Goal: Task Accomplishment & Management: Use online tool/utility

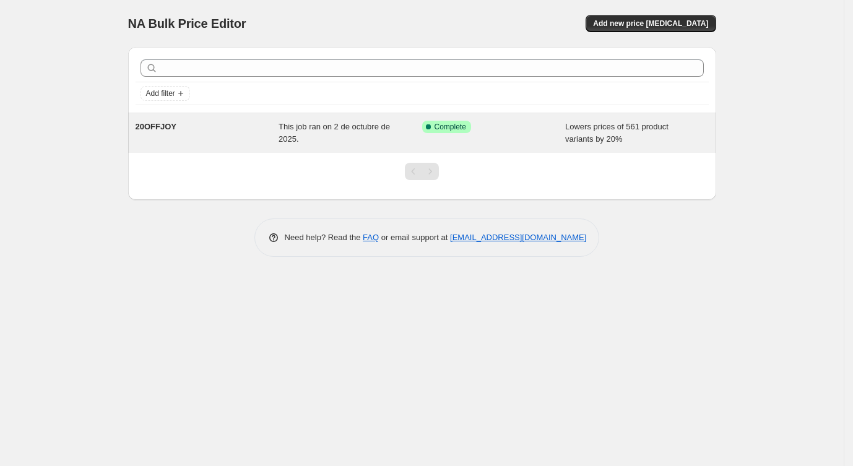
click at [608, 133] on span "Lowers prices of 561 product variants by 20%" at bounding box center [616, 133] width 103 height 22
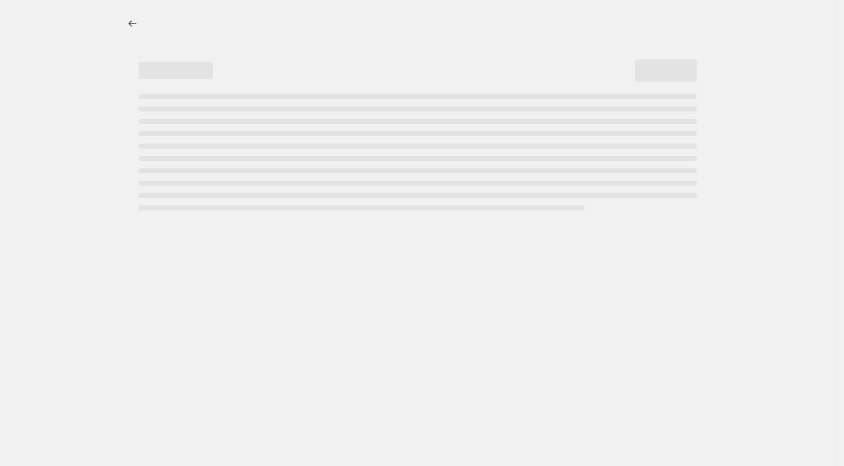
select select "percentage"
select select "collection"
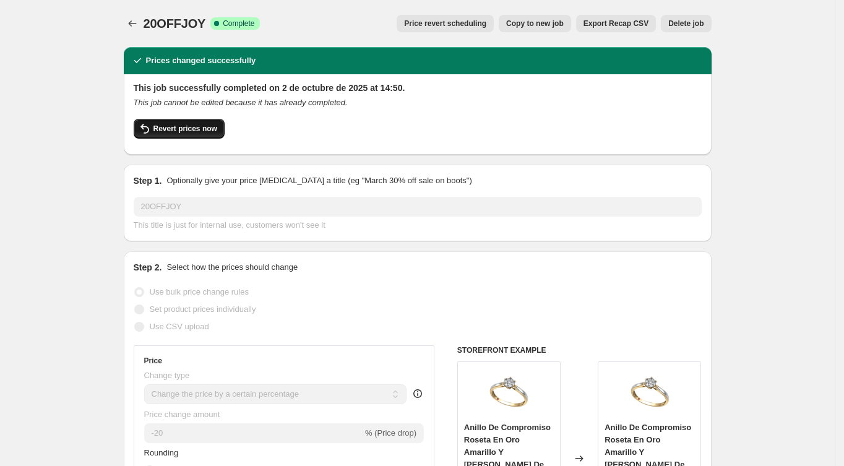
click at [202, 126] on span "Revert prices now" at bounding box center [185, 129] width 64 height 10
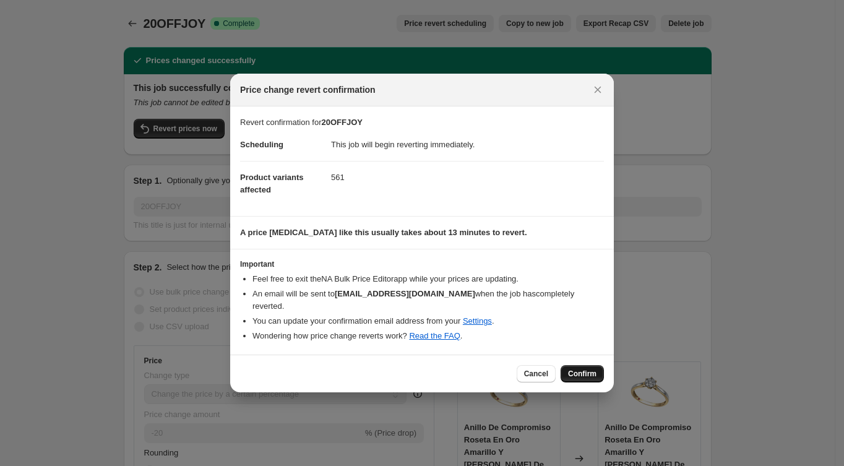
click at [577, 376] on span "Confirm" at bounding box center [582, 374] width 28 height 10
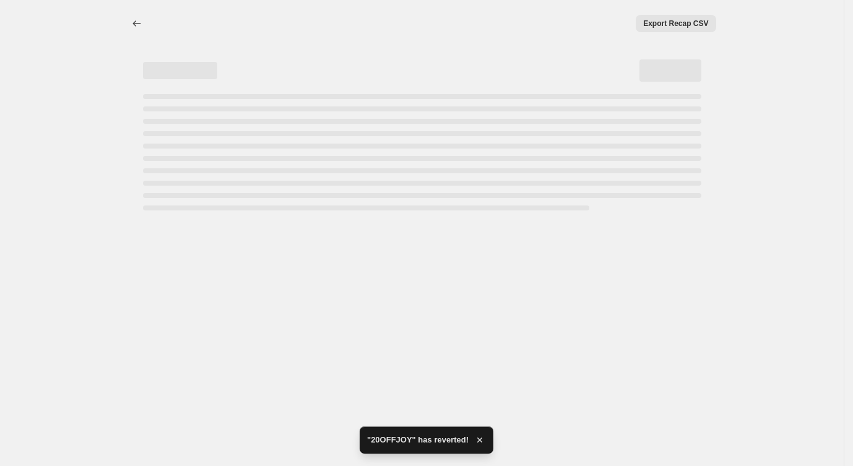
select select "percentage"
select select "collection"
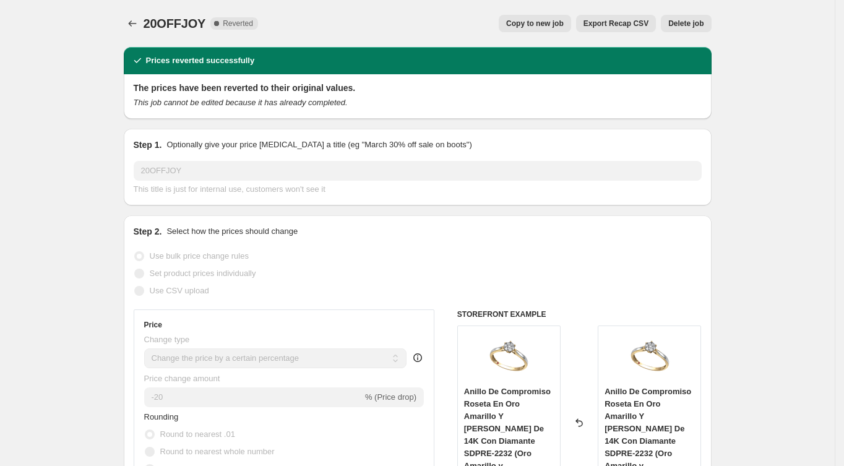
click at [301, 103] on icon "This job cannot be edited because it has already completed." at bounding box center [241, 102] width 214 height 9
click at [130, 23] on icon "Price change jobs" at bounding box center [132, 23] width 12 height 12
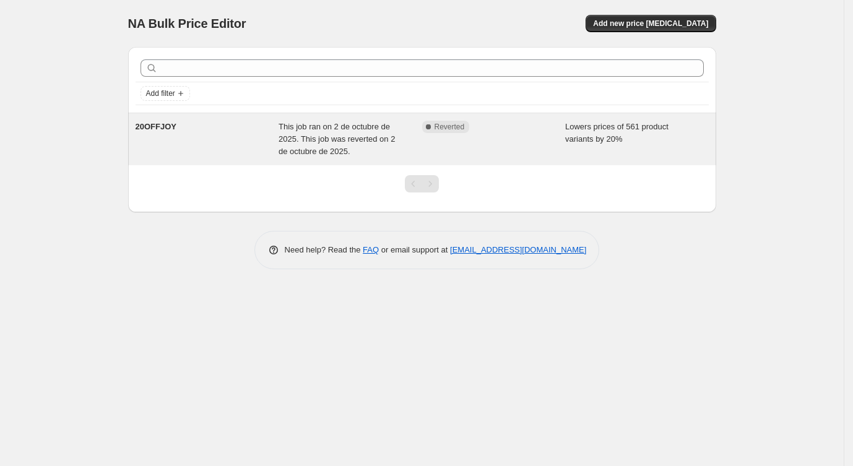
click at [327, 137] on span "This job ran on 2 de octubre de 2025. This job was reverted on 2 de octubre de …" at bounding box center [336, 139] width 116 height 34
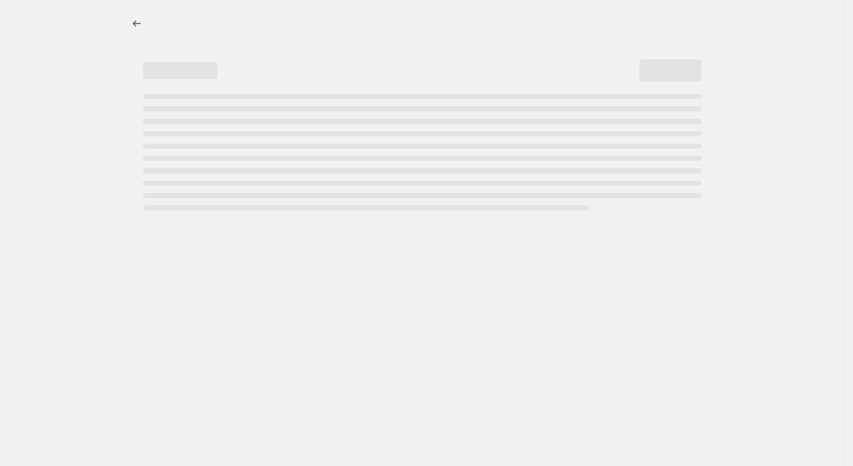
select select "percentage"
select select "collection"
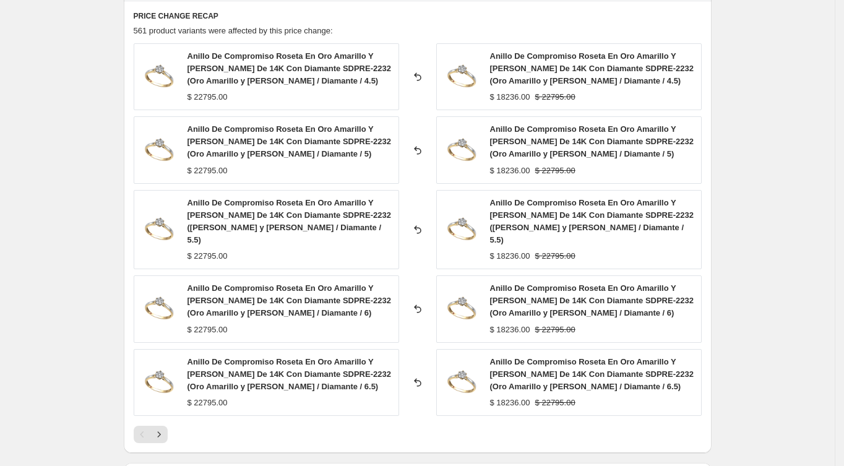
scroll to position [1044, 0]
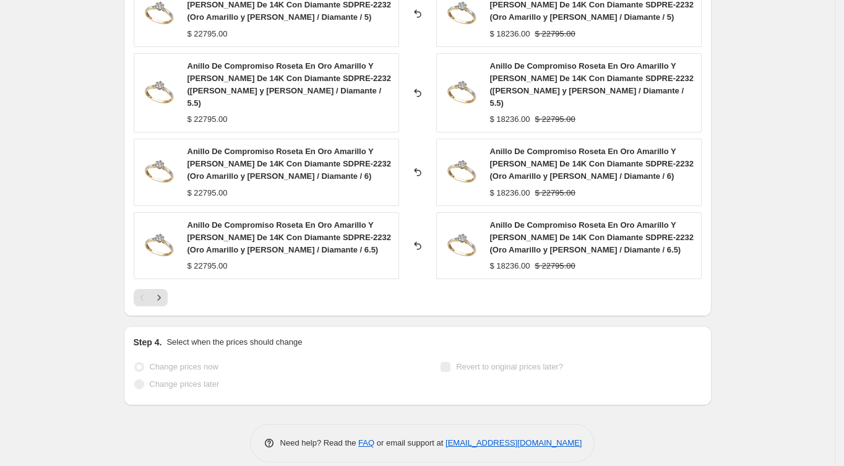
click at [262, 336] on p "Select when the prices should change" at bounding box center [233, 342] width 135 height 12
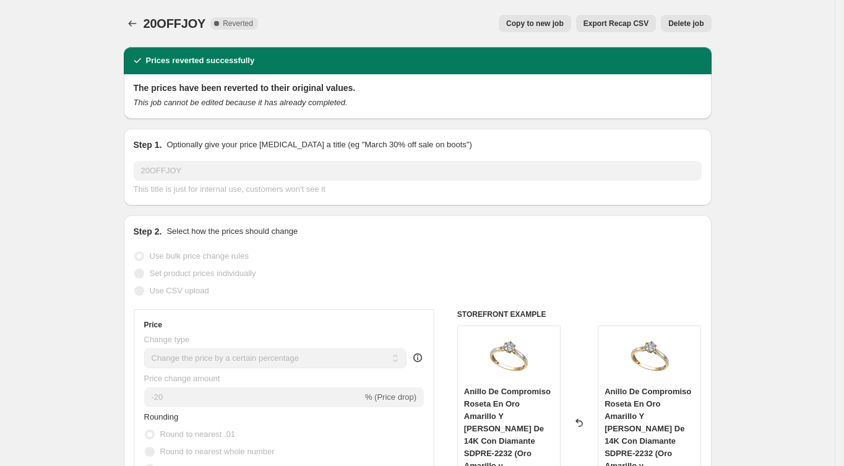
scroll to position [0, 0]
drag, startPoint x: 208, startPoint y: 20, endPoint x: 145, endPoint y: 24, distance: 62.6
click at [145, 24] on div "20OFFJOY Complete Reverted Copy to new job Export Recap CSV Delete job More act…" at bounding box center [418, 23] width 588 height 17
copy div "20OFFJOY Complete"
click at [695, 20] on span "Delete job" at bounding box center [685, 24] width 35 height 10
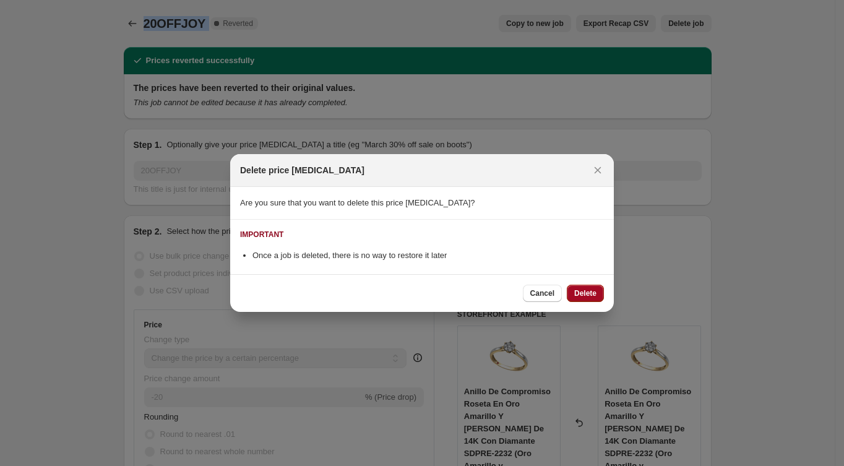
click at [588, 295] on span "Delete" at bounding box center [585, 293] width 22 height 10
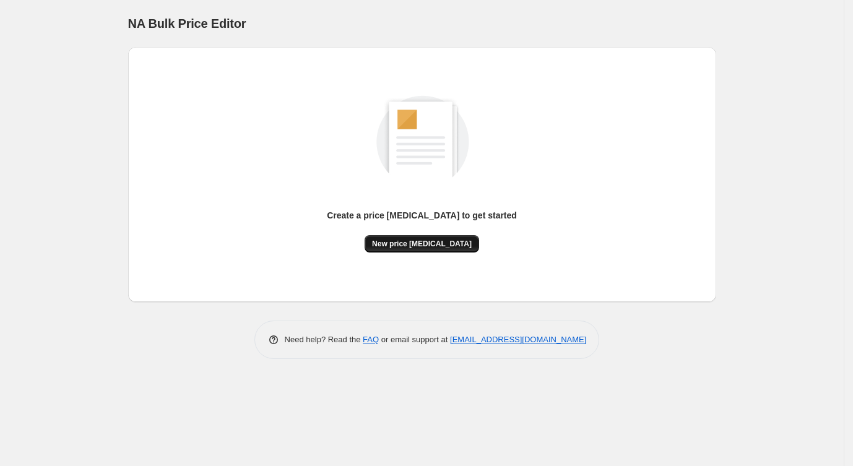
click at [401, 247] on span "New price change job" at bounding box center [422, 244] width 100 height 10
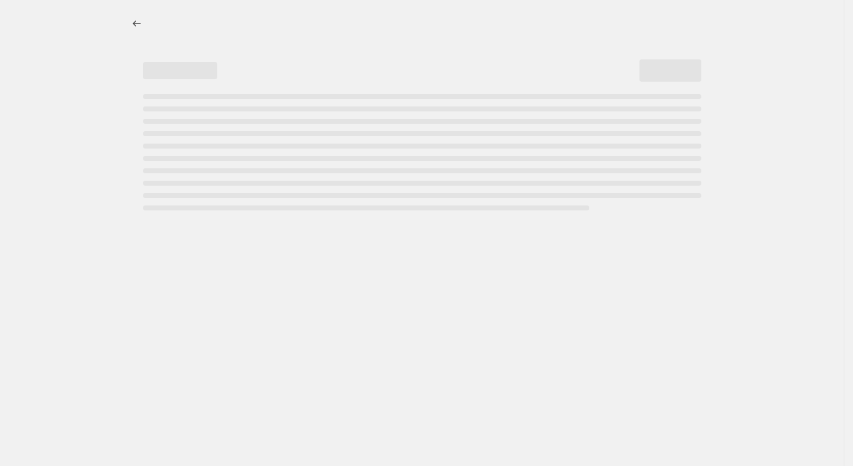
select select "percentage"
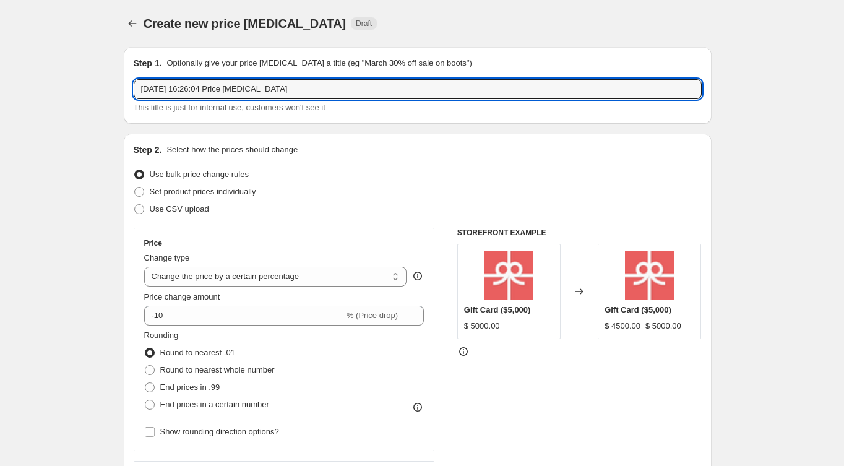
drag, startPoint x: 291, startPoint y: 92, endPoint x: 64, endPoint y: 91, distance: 227.1
paste input "0OFFJOY Complete"
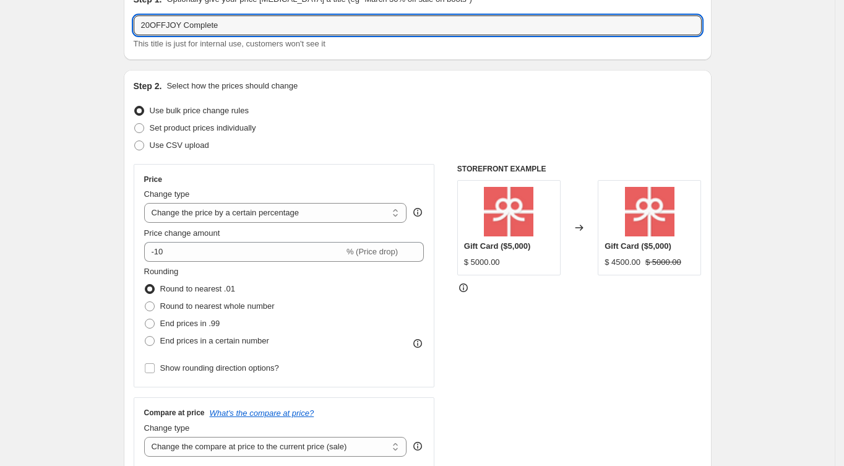
scroll to position [82, 0]
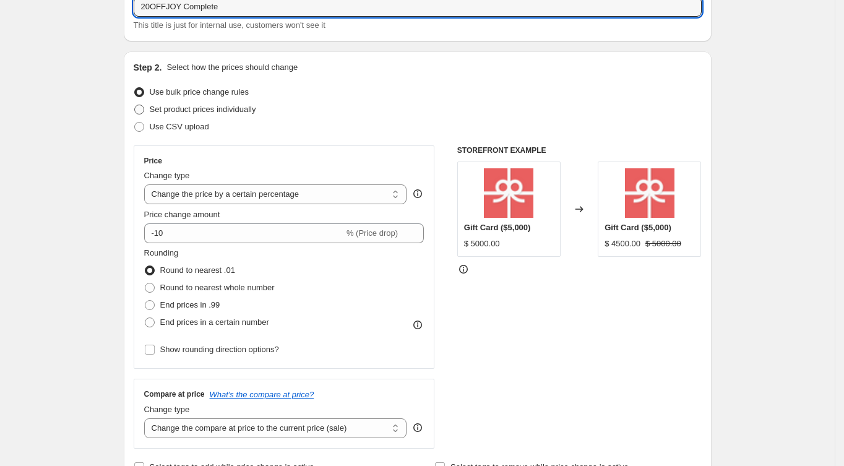
type input "20OFFJOY Complete"
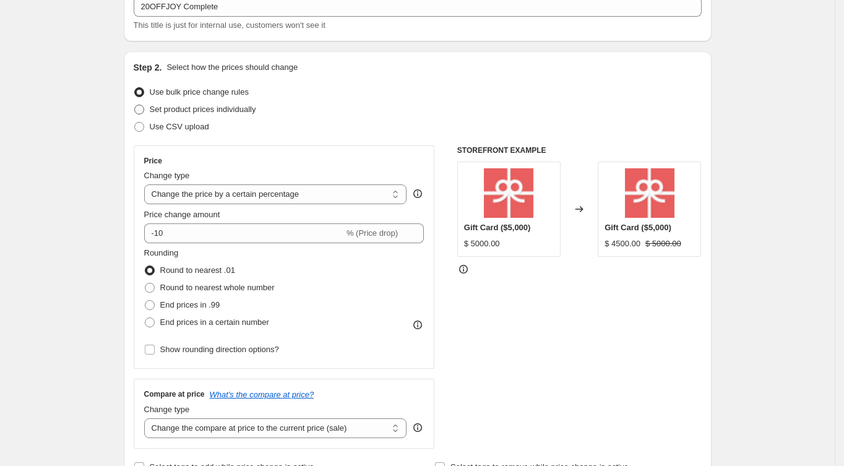
click at [187, 111] on span "Set product prices individually" at bounding box center [203, 109] width 106 height 9
click at [135, 105] on input "Set product prices individually" at bounding box center [134, 105] width 1 height 1
radio input "true"
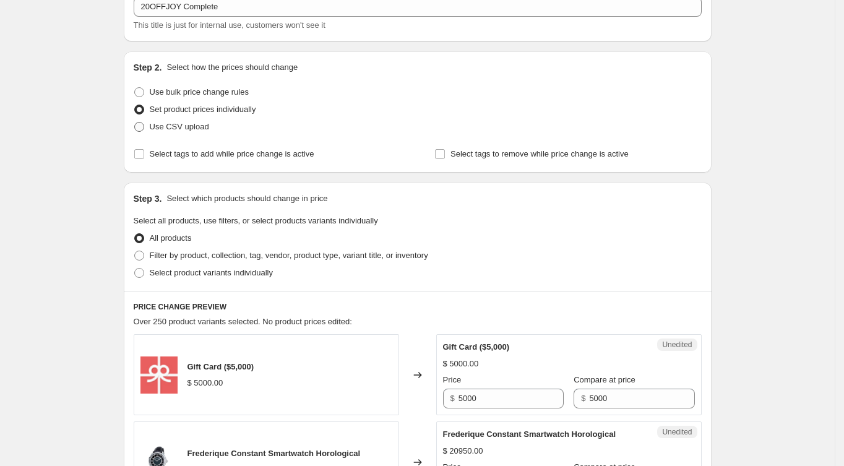
click at [165, 128] on span "Use CSV upload" at bounding box center [179, 126] width 59 height 9
click at [135, 123] on input "Use CSV upload" at bounding box center [134, 122] width 1 height 1
radio input "true"
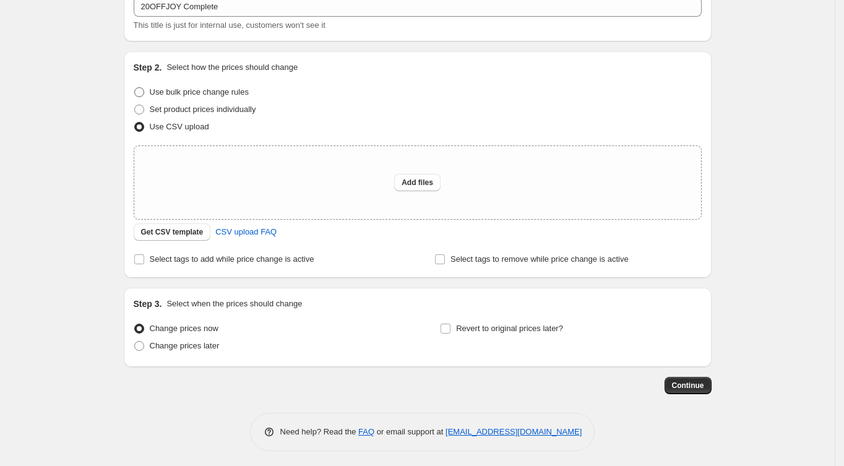
click at [144, 92] on span at bounding box center [139, 92] width 10 height 10
click at [135, 88] on input "Use bulk price change rules" at bounding box center [134, 87] width 1 height 1
radio input "true"
select select "percentage"
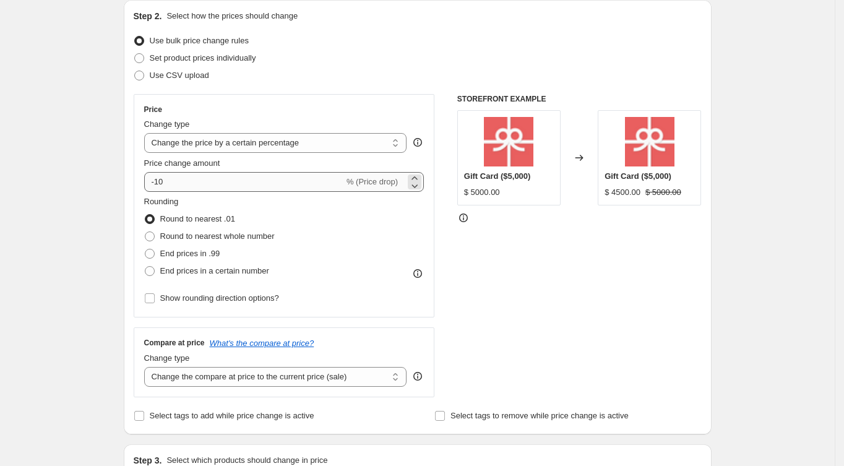
scroll to position [165, 0]
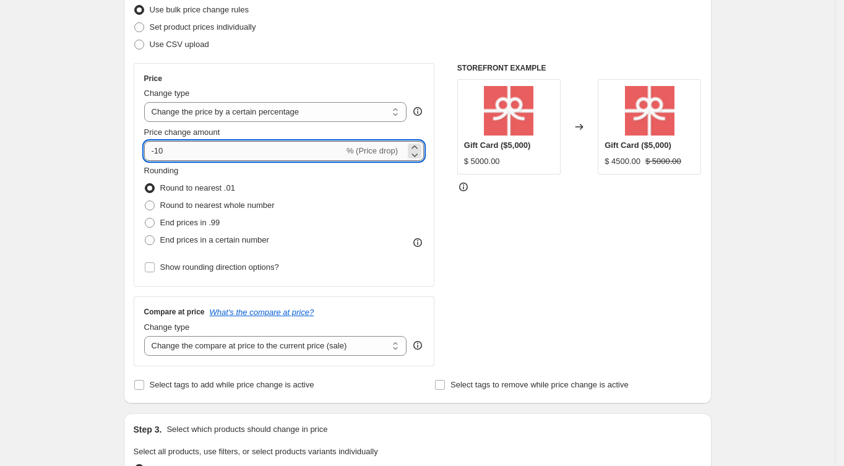
click at [195, 155] on input "-10" at bounding box center [244, 151] width 200 height 20
type input "-1"
type input "-20"
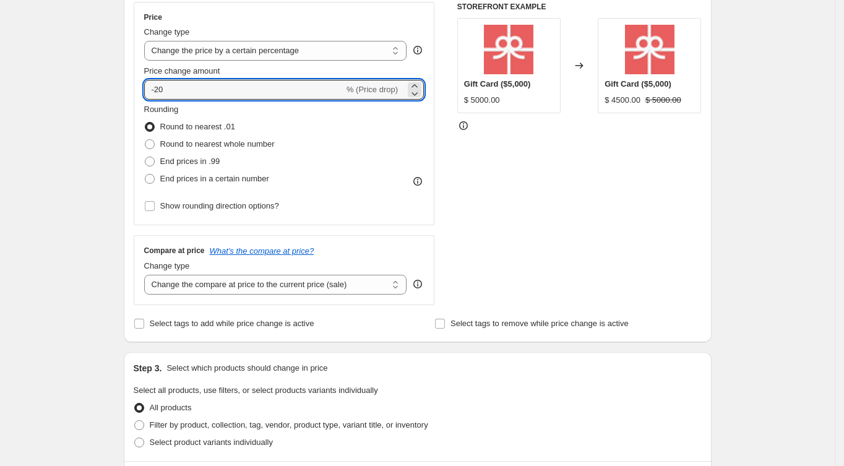
scroll to position [247, 0]
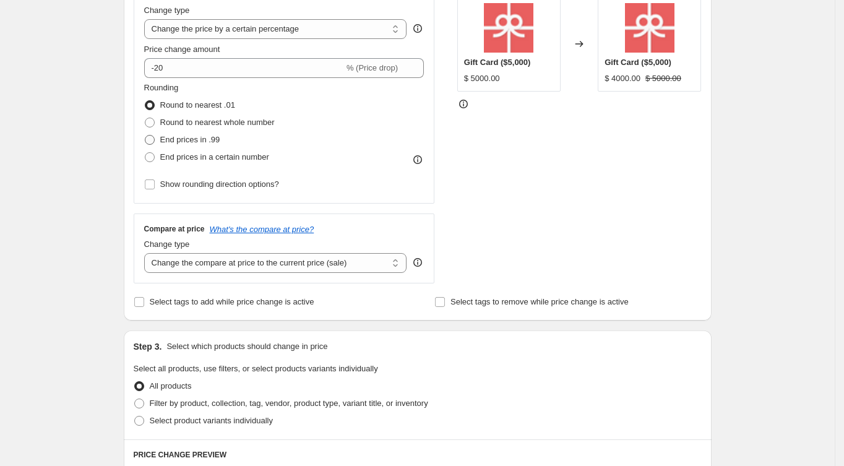
click at [155, 141] on span at bounding box center [150, 140] width 10 height 10
click at [145, 135] on input "End prices in .99" at bounding box center [145, 135] width 1 height 1
radio input "true"
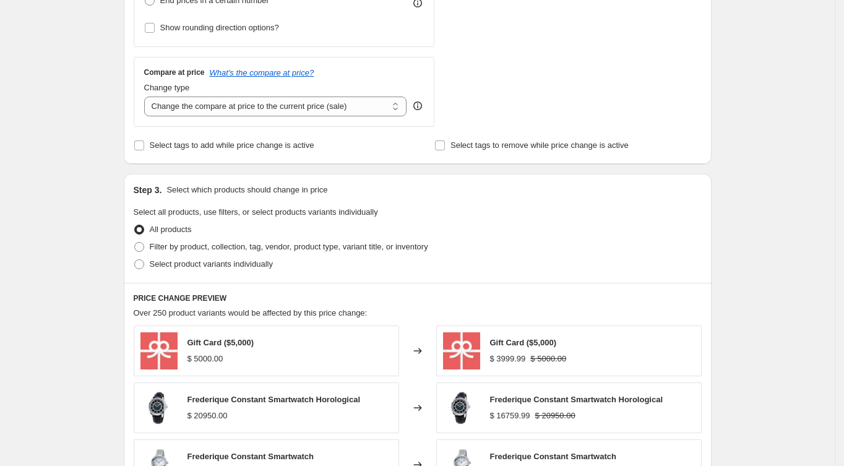
scroll to position [495, 0]
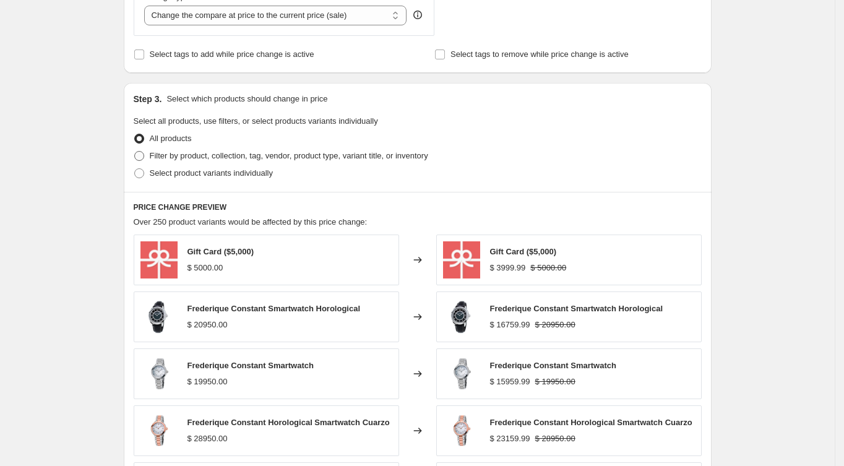
click at [144, 155] on span at bounding box center [139, 156] width 10 height 10
click at [135, 152] on input "Filter by product, collection, tag, vendor, product type, variant title, or inv…" at bounding box center [134, 151] width 1 height 1
radio input "true"
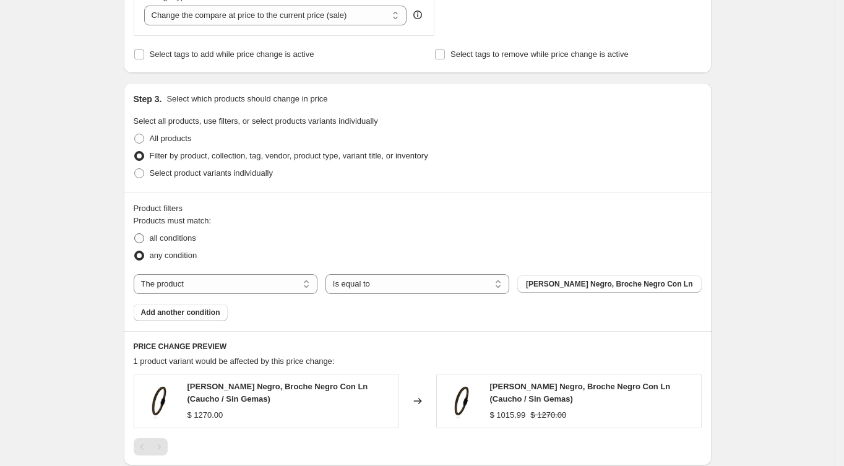
click at [174, 239] on span "all conditions" at bounding box center [173, 237] width 46 height 9
click at [135, 234] on input "all conditions" at bounding box center [134, 233] width 1 height 1
radio input "true"
click at [176, 283] on select "The product The product's collection The product's tag The product's vendor The…" at bounding box center [226, 284] width 184 height 20
select select "collection"
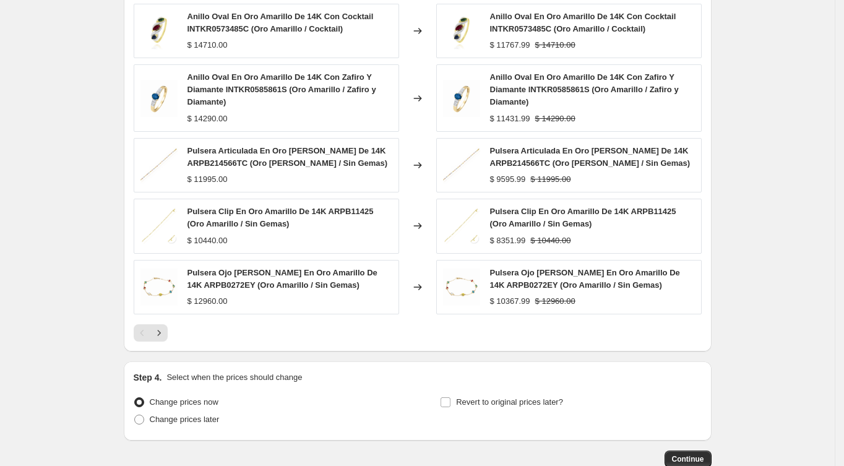
scroll to position [939, 0]
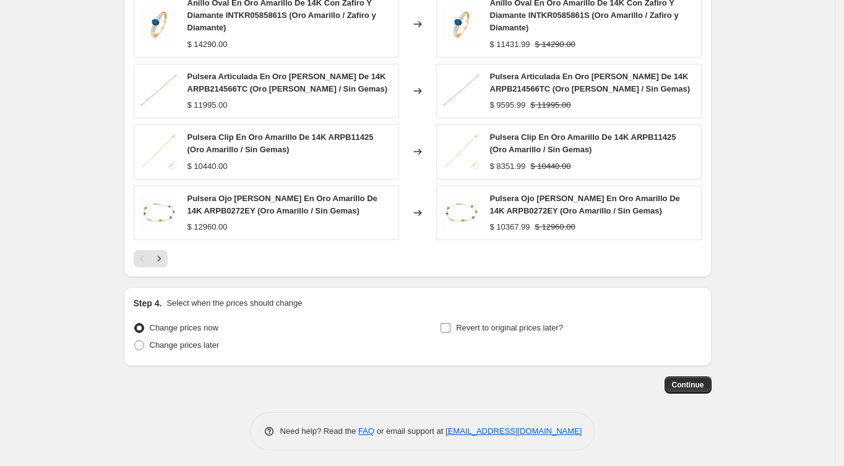
click at [450, 323] on input "Revert to original prices later?" at bounding box center [446, 328] width 10 height 10
checkbox input "true"
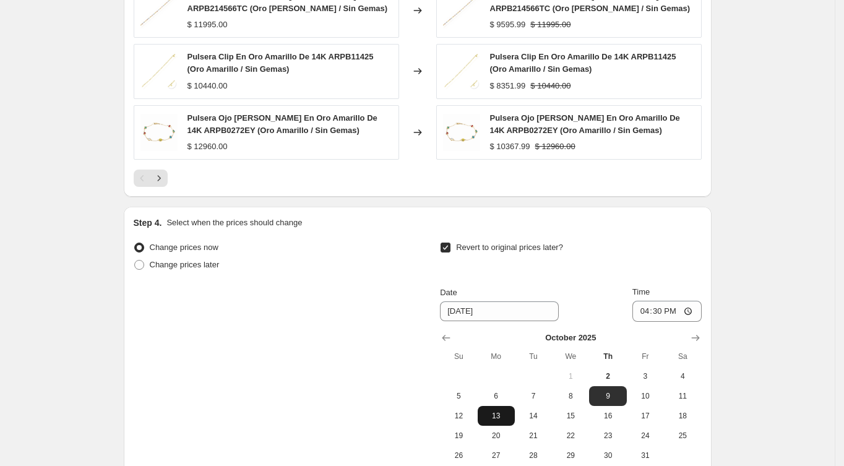
scroll to position [1104, 0]
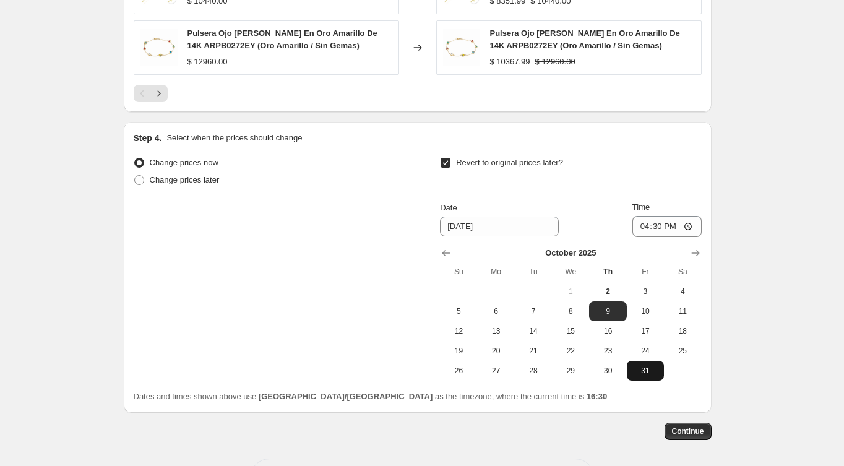
click at [650, 366] on span "31" at bounding box center [645, 371] width 27 height 10
click at [505, 310] on span "6" at bounding box center [496, 311] width 27 height 10
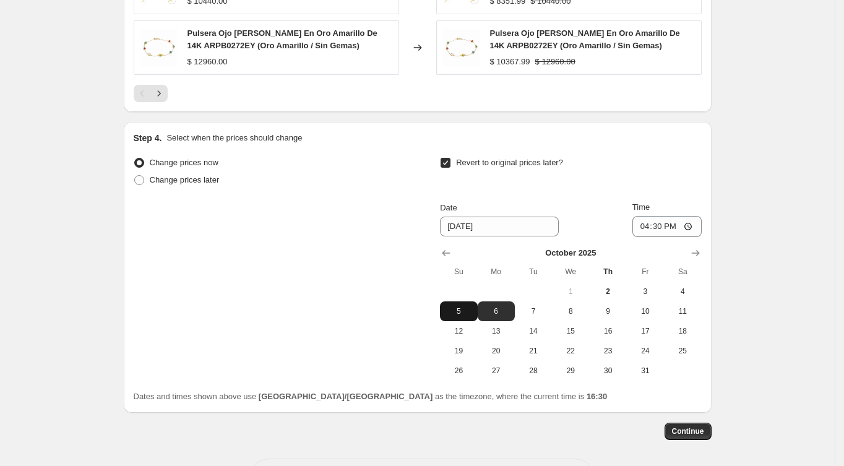
click at [466, 310] on span "5" at bounding box center [458, 311] width 27 height 10
click at [510, 312] on span "6" at bounding box center [496, 311] width 27 height 10
type input "[DATE]"
drag, startPoint x: 655, startPoint y: 223, endPoint x: 661, endPoint y: 222, distance: 6.2
click at [655, 222] on input "16:30" at bounding box center [666, 226] width 69 height 21
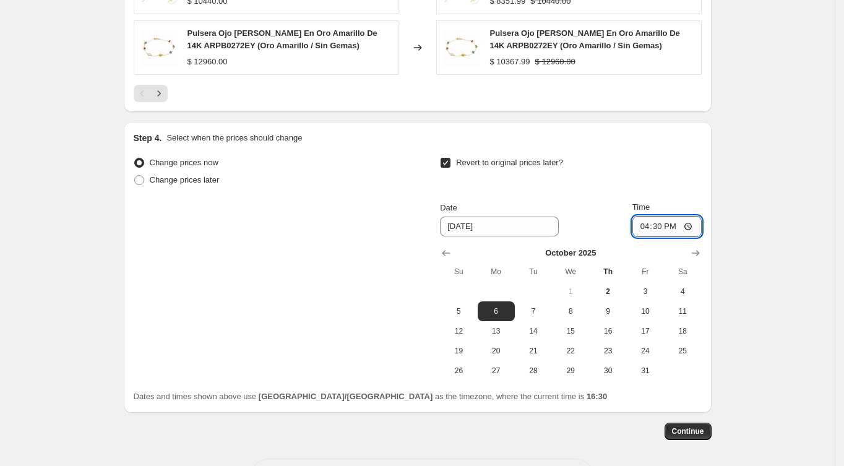
click at [681, 227] on input "16:30" at bounding box center [666, 226] width 69 height 21
click at [666, 224] on input "16:30" at bounding box center [666, 226] width 69 height 21
click at [641, 225] on input "16:30" at bounding box center [666, 226] width 69 height 21
type input "08:30"
click at [685, 174] on div "Revert to original prices later?" at bounding box center [570, 172] width 261 height 37
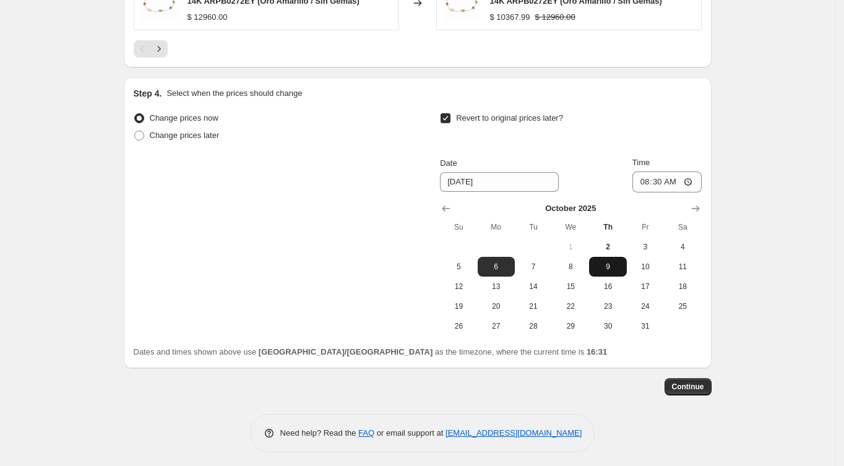
scroll to position [1151, 0]
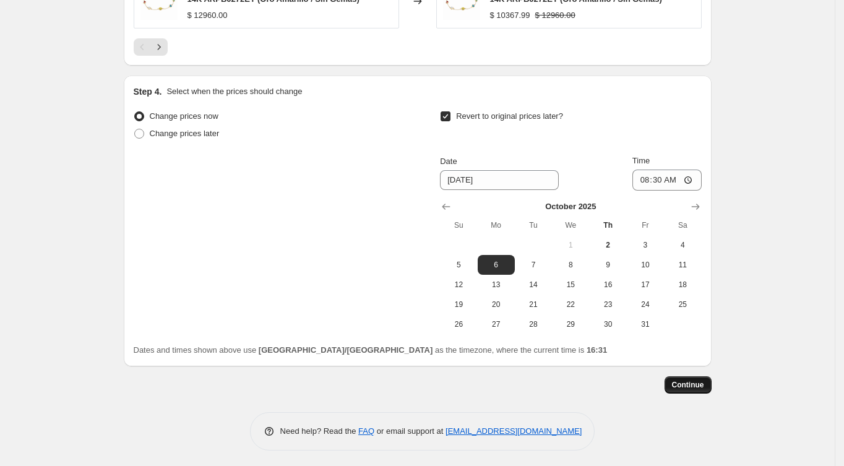
click at [696, 383] on span "Continue" at bounding box center [688, 385] width 32 height 10
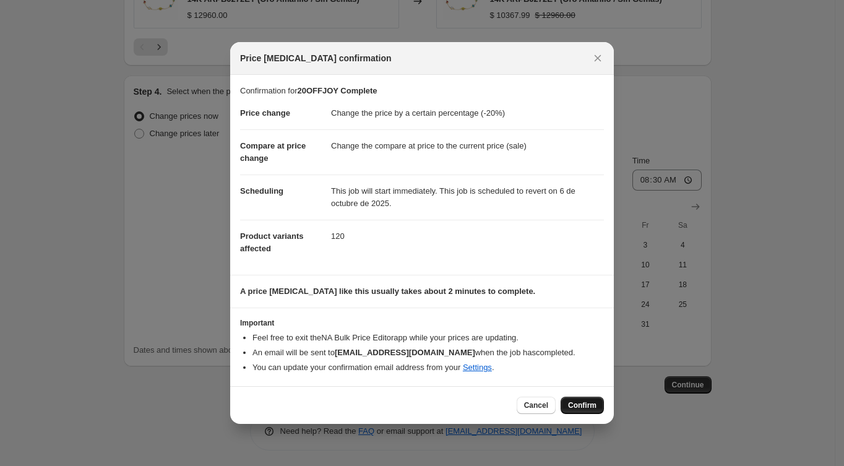
click at [586, 403] on span "Confirm" at bounding box center [582, 405] width 28 height 10
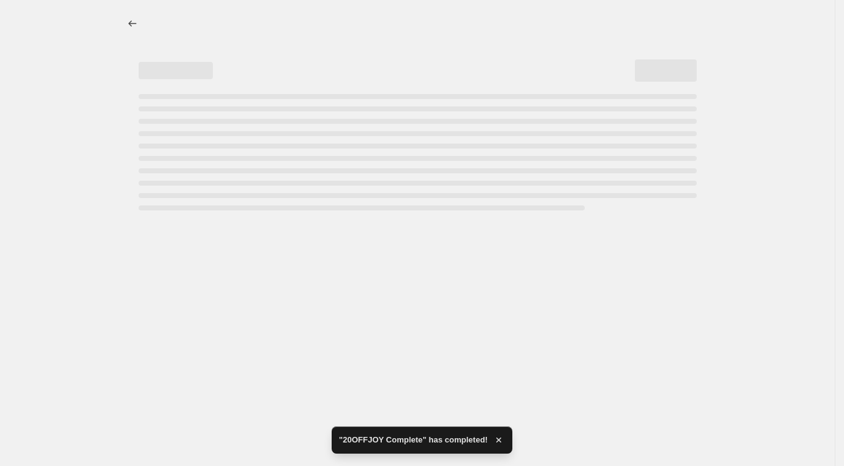
select select "percentage"
select select "collection"
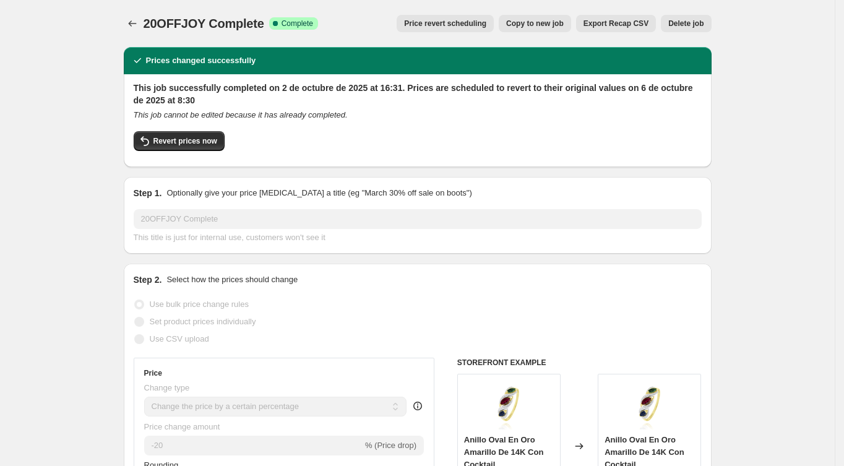
click at [532, 25] on span "Copy to new job" at bounding box center [535, 24] width 58 height 10
select select "percentage"
select select "collection"
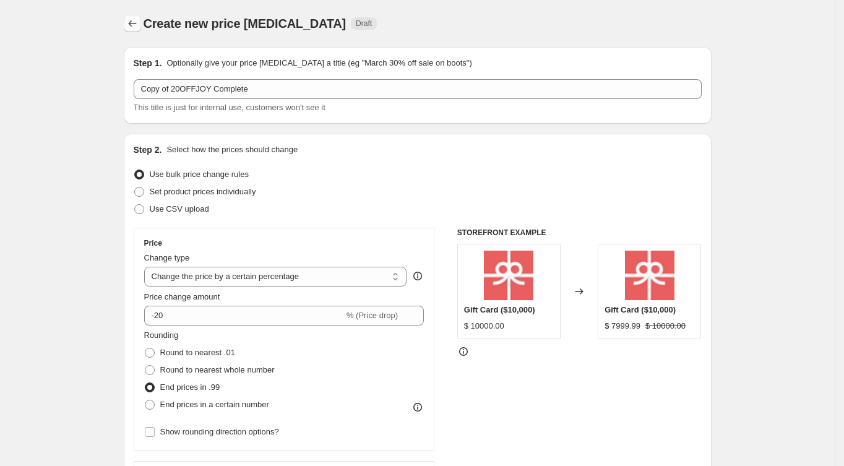
click at [132, 23] on icon "Price change jobs" at bounding box center [132, 23] width 12 height 12
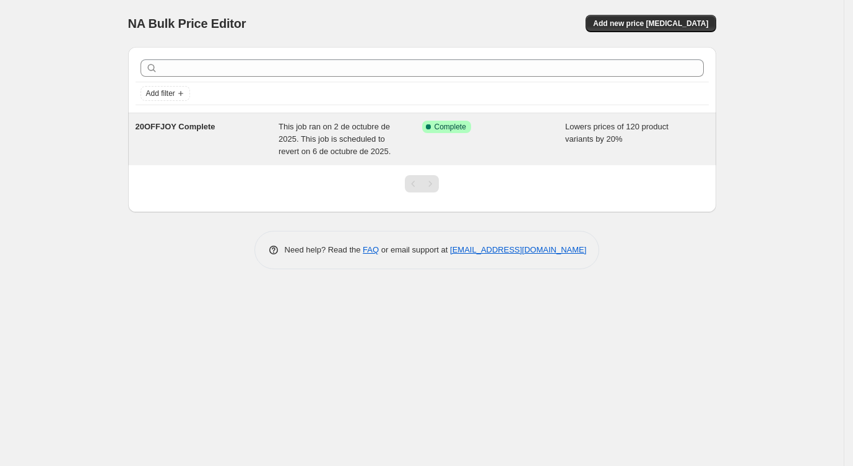
drag, startPoint x: 441, startPoint y: 129, endPoint x: 385, endPoint y: 129, distance: 55.7
click at [385, 129] on span "This job ran on 2 de octubre de 2025. This job is scheduled to revert on 6 de o…" at bounding box center [334, 139] width 112 height 34
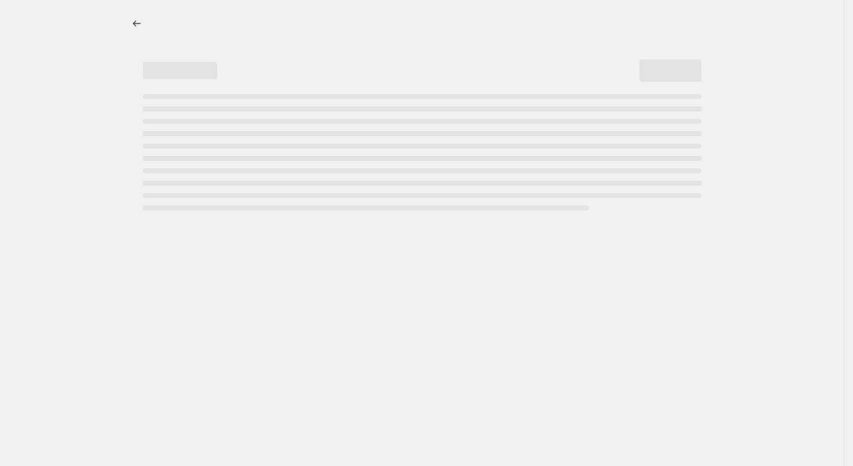
select select "percentage"
select select "collection"
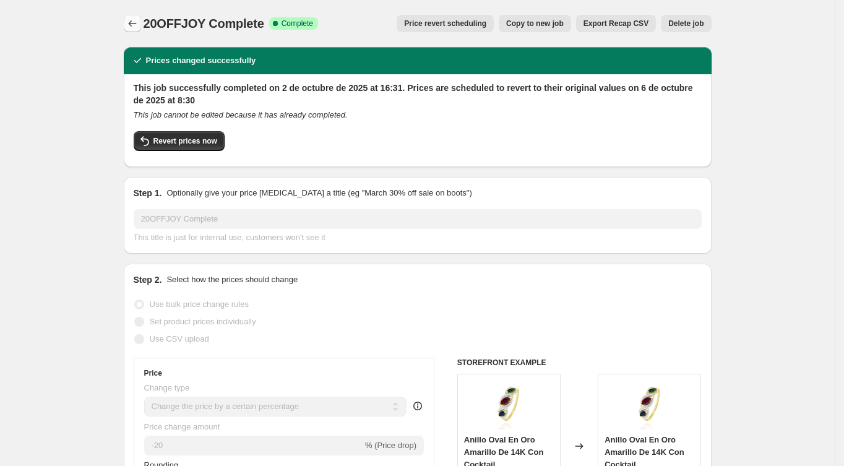
click at [129, 18] on button "Price change jobs" at bounding box center [132, 23] width 17 height 17
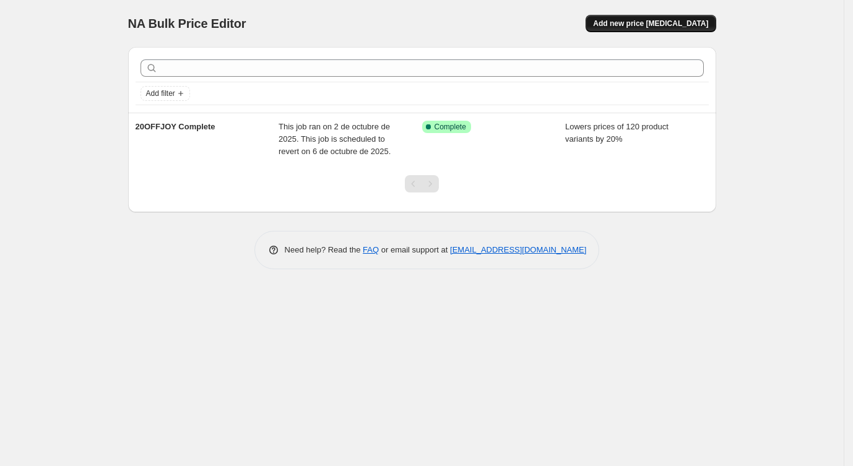
click at [664, 24] on span "Add new price [MEDICAL_DATA]" at bounding box center [650, 24] width 115 height 10
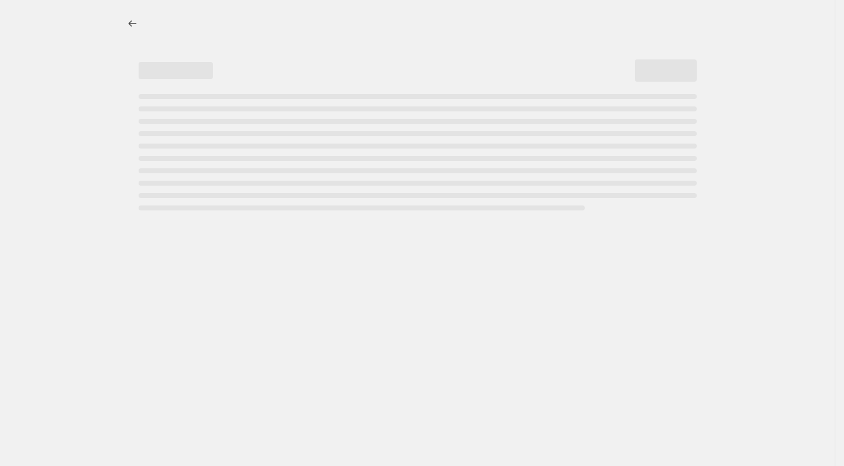
select select "percentage"
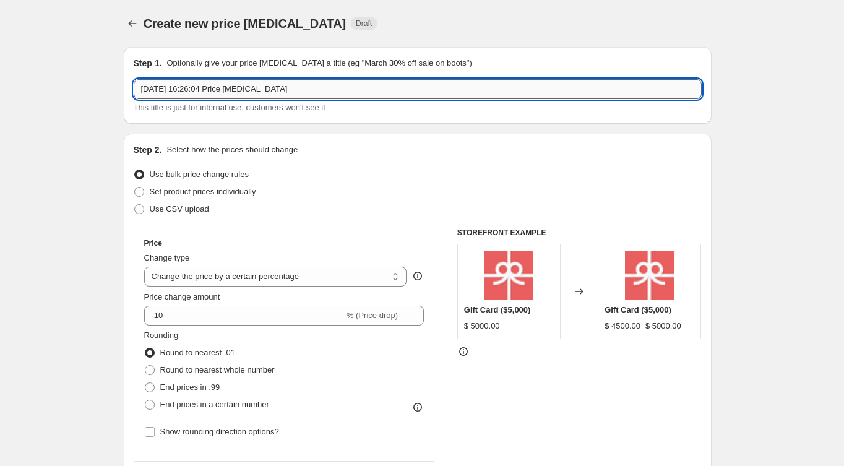
click at [258, 89] on input "2 oct 2025, 16:26:04 Price change job" at bounding box center [418, 89] width 568 height 20
drag, startPoint x: 315, startPoint y: 87, endPoint x: 62, endPoint y: 90, distance: 252.5
type input "25OFF"
click at [136, 21] on icon "Price change jobs" at bounding box center [132, 23] width 12 height 12
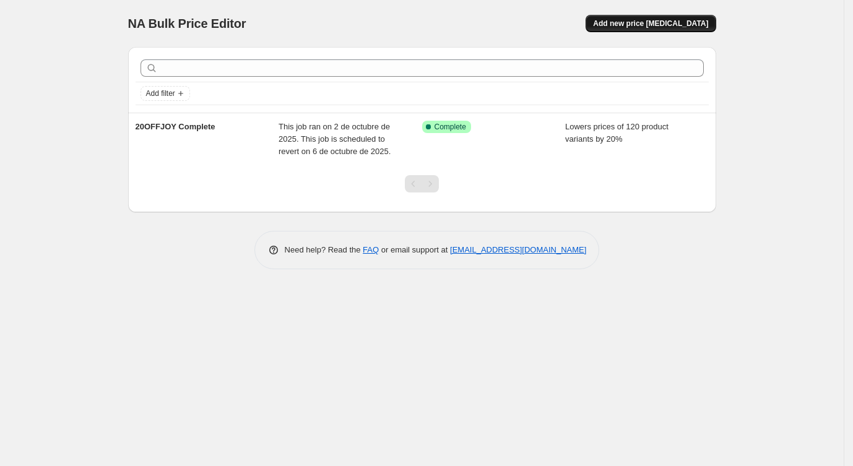
click at [672, 22] on span "Add new price [MEDICAL_DATA]" at bounding box center [650, 24] width 115 height 10
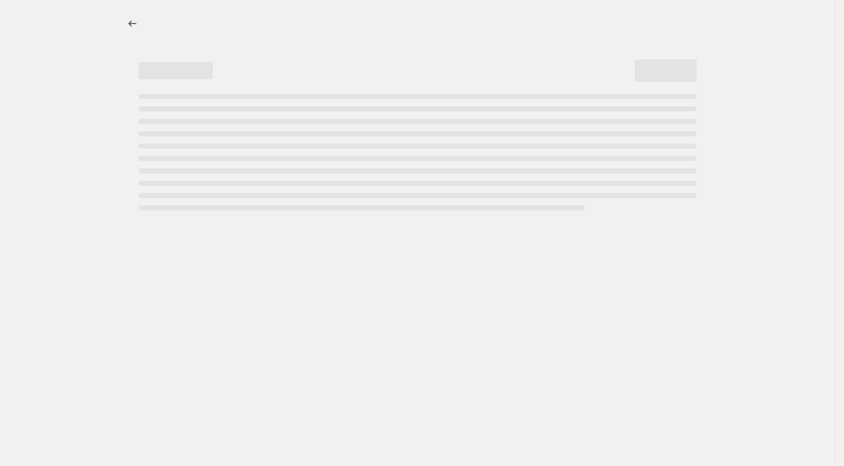
select select "percentage"
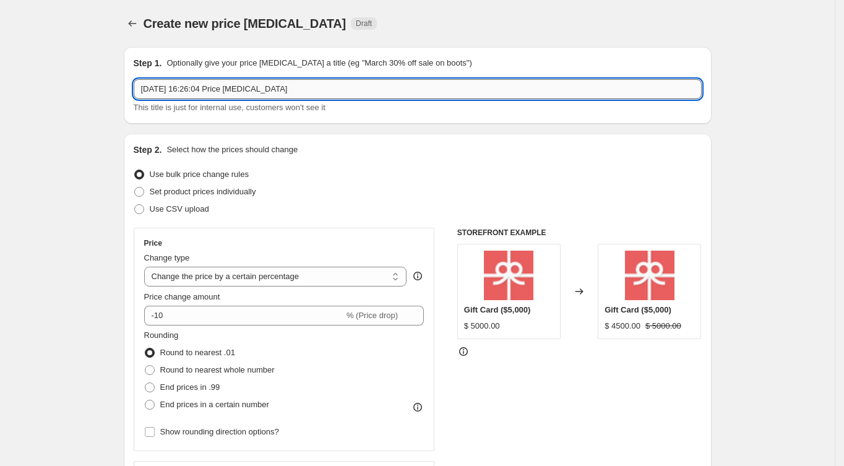
click at [237, 90] on input "2 oct 2025, 16:26:04 Price change job" at bounding box center [418, 89] width 568 height 20
drag, startPoint x: 318, startPoint y: 92, endPoint x: 42, endPoint y: 90, distance: 276.0
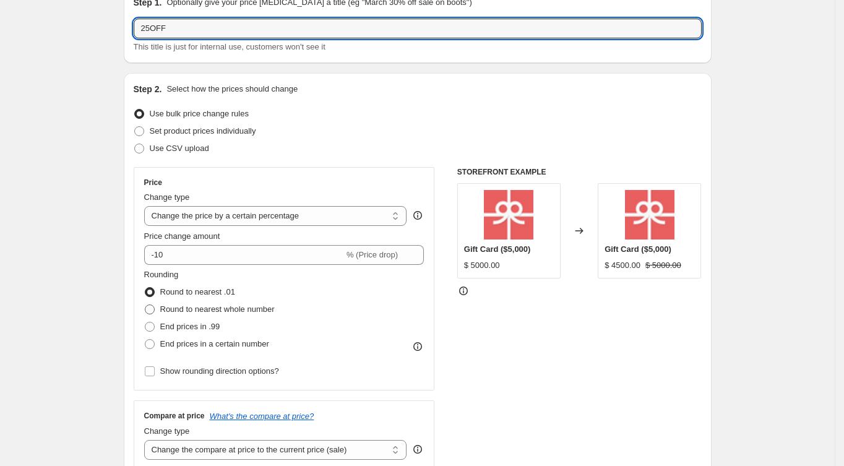
scroll to position [82, 0]
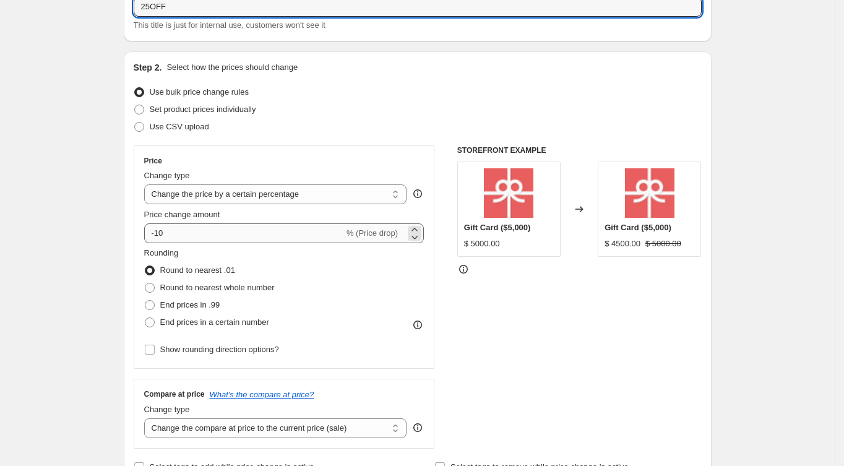
type input "25OFF"
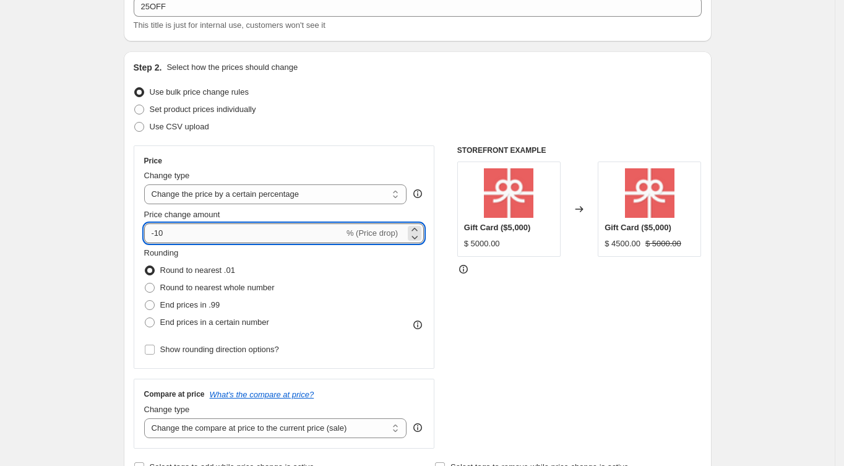
click at [178, 233] on input "-10" at bounding box center [244, 233] width 200 height 20
type input "-1"
type input "-25"
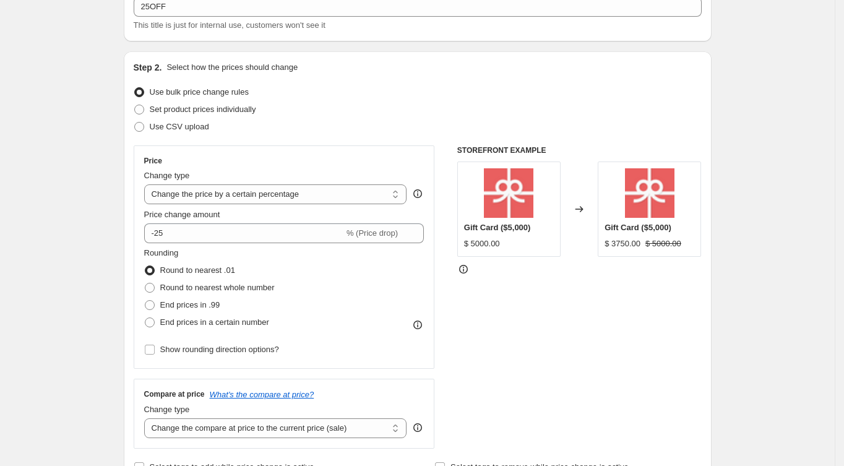
click at [364, 307] on div "Rounding Round to nearest .01 Round to nearest whole number End prices in .99 E…" at bounding box center [284, 289] width 280 height 84
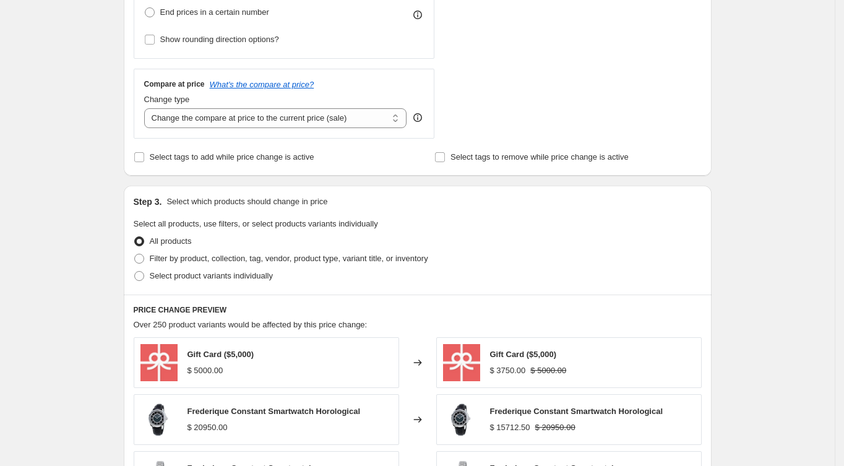
scroll to position [412, 0]
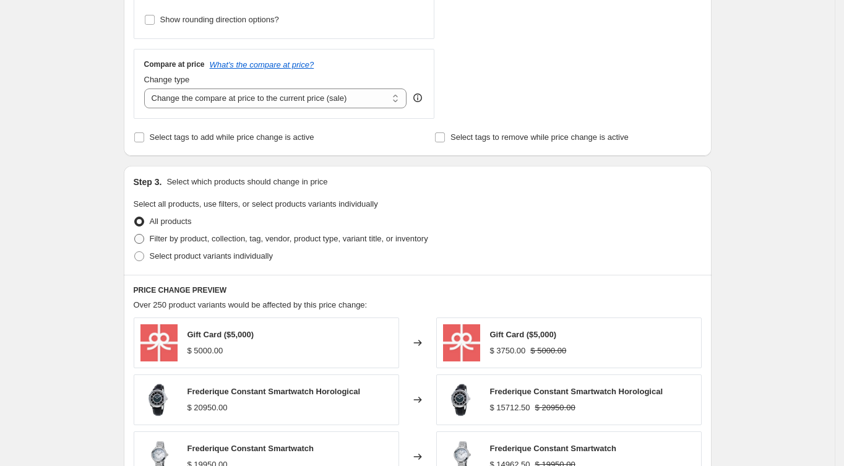
click at [144, 238] on span at bounding box center [139, 239] width 10 height 10
click at [135, 234] on input "Filter by product, collection, tag, vendor, product type, variant title, or inv…" at bounding box center [134, 234] width 1 height 1
radio input "true"
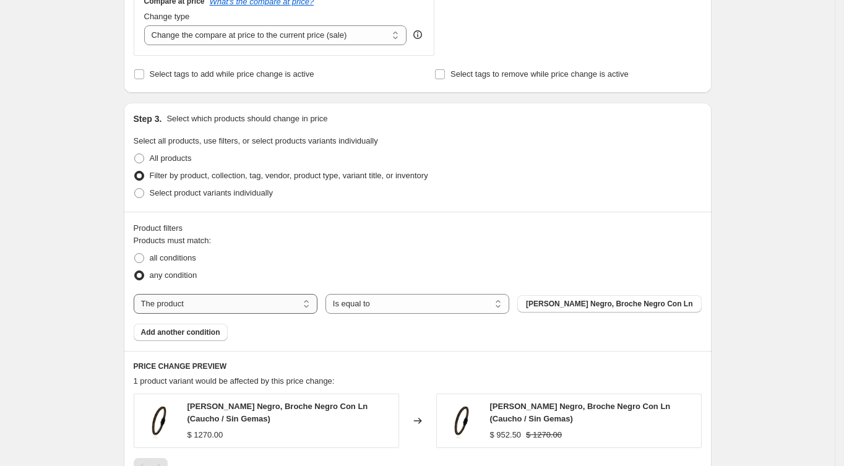
scroll to position [495, 0]
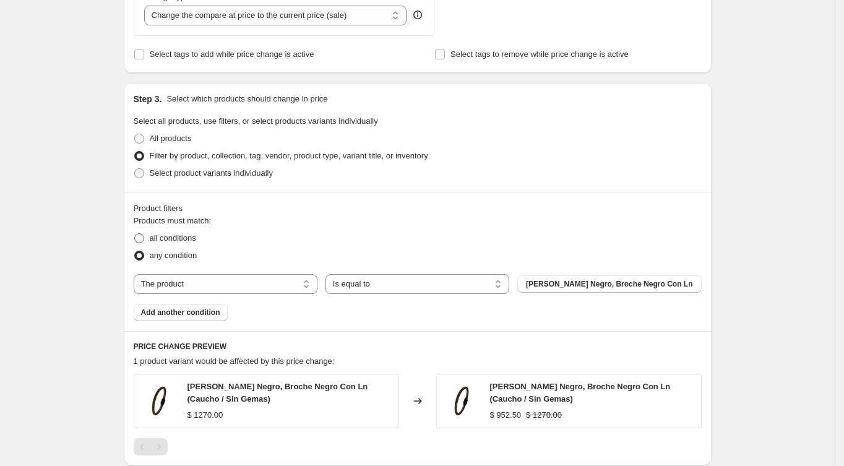
click at [166, 237] on span "all conditions" at bounding box center [173, 237] width 46 height 9
click at [135, 234] on input "all conditions" at bounding box center [134, 233] width 1 height 1
radio input "true"
click at [202, 281] on select "The product The product's collection The product's tag The product's vendor The…" at bounding box center [226, 284] width 184 height 20
select select "collection"
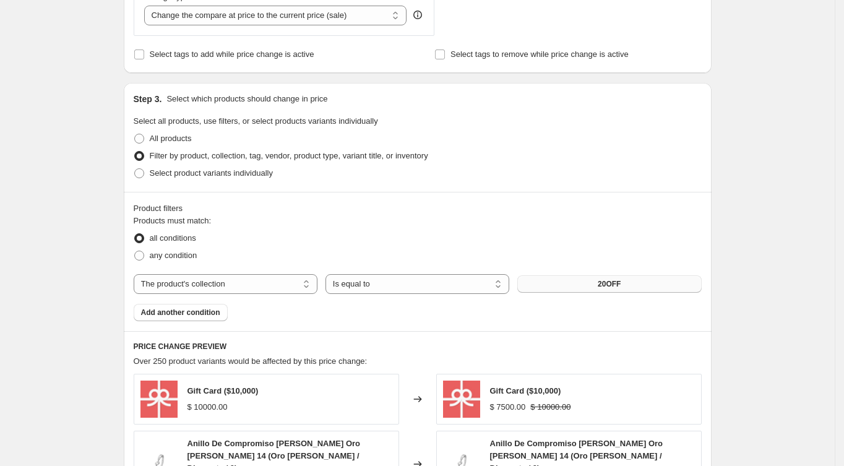
click at [600, 285] on button "20OFF" at bounding box center [609, 283] width 184 height 17
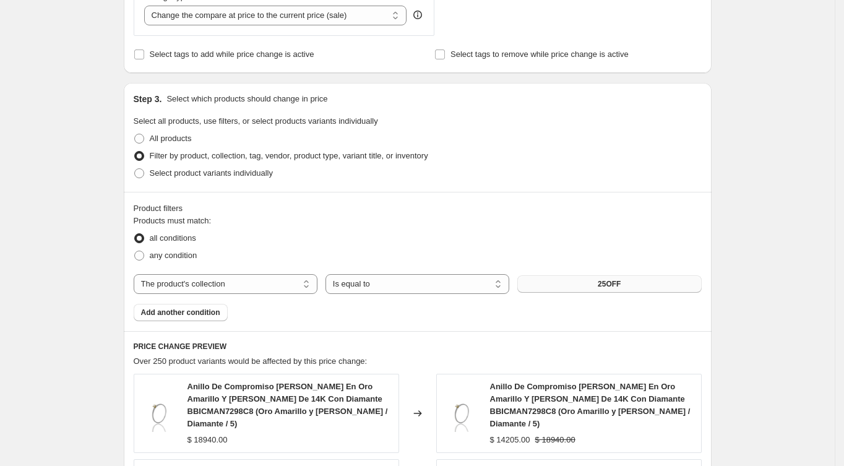
click at [616, 283] on span "25OFF" at bounding box center [609, 284] width 23 height 10
click at [619, 322] on div "Product filters Products must match: all conditions any condition The product T…" at bounding box center [418, 261] width 588 height 139
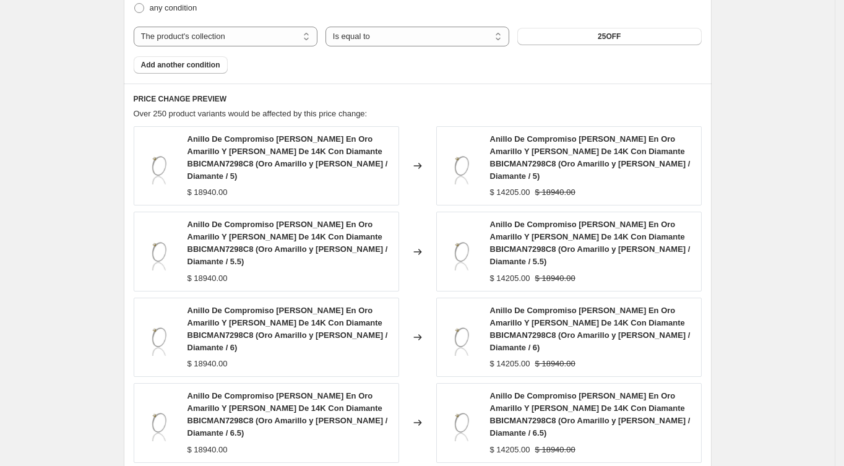
scroll to position [989, 0]
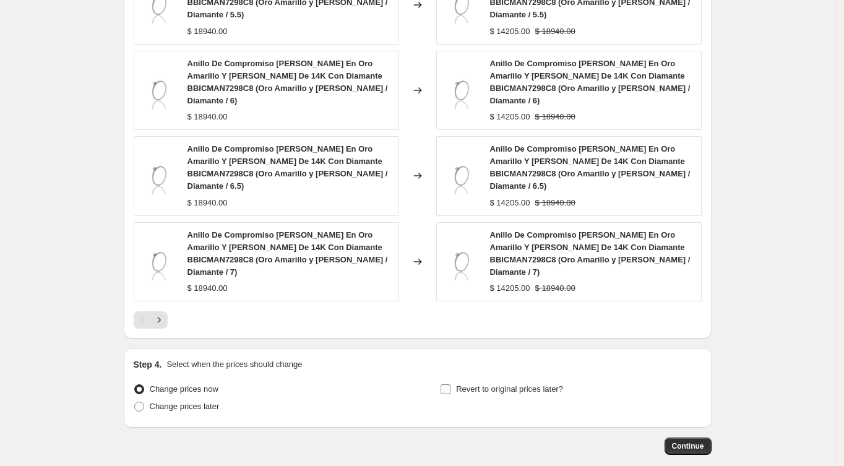
click at [448, 384] on input "Revert to original prices later?" at bounding box center [446, 389] width 10 height 10
checkbox input "true"
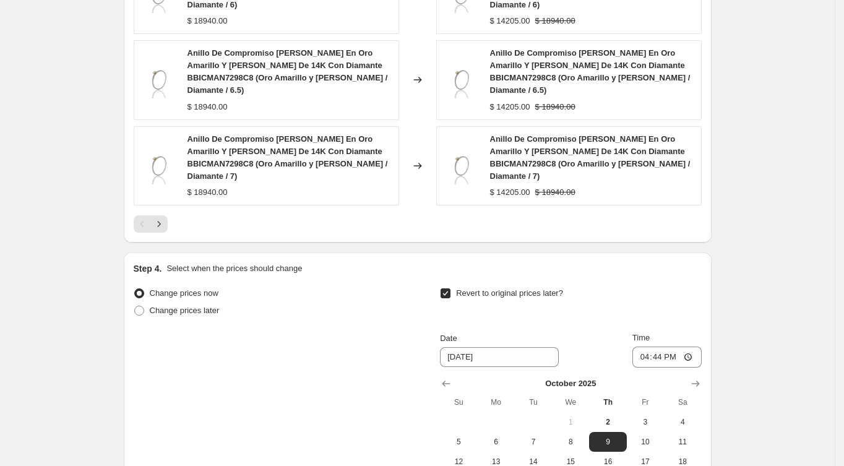
scroll to position [1201, 0]
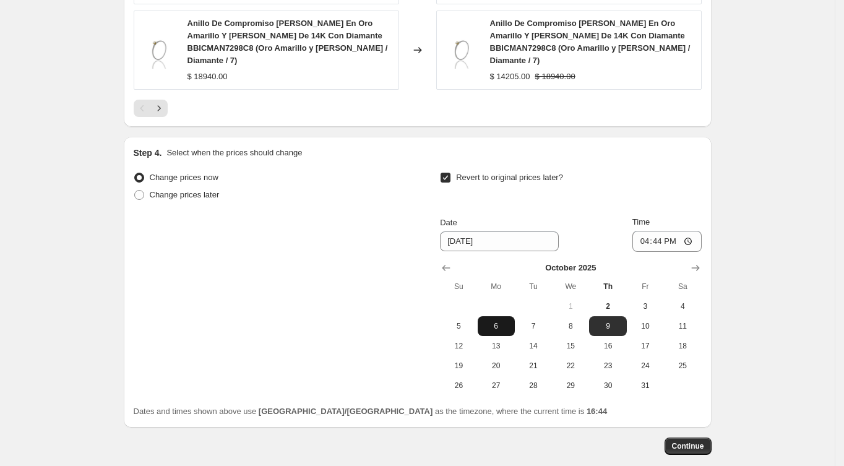
click at [495, 321] on span "6" at bounding box center [496, 326] width 27 height 10
type input "[DATE]"
click at [656, 231] on input "16:44" at bounding box center [666, 241] width 69 height 21
click at [644, 231] on input "16:44" at bounding box center [666, 241] width 69 height 21
type input "08:30"
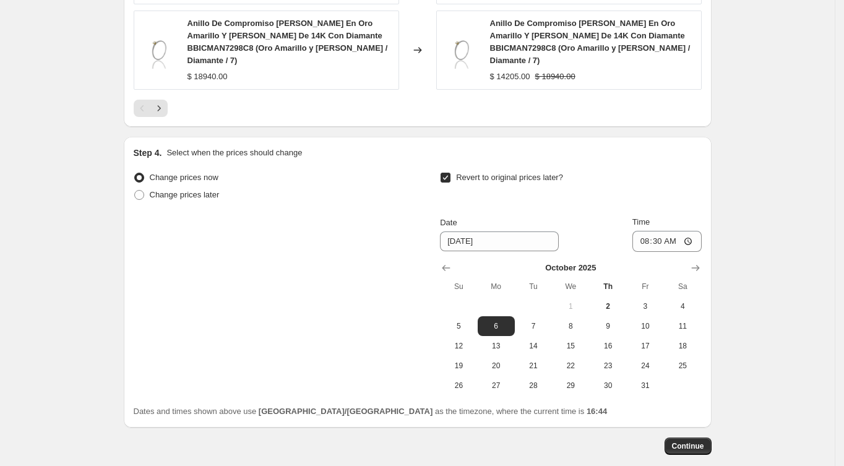
click at [246, 223] on div "Change prices now Change prices later Revert to original prices later? Date 10/…" at bounding box center [418, 282] width 568 height 226
click at [700, 441] on span "Continue" at bounding box center [688, 446] width 32 height 10
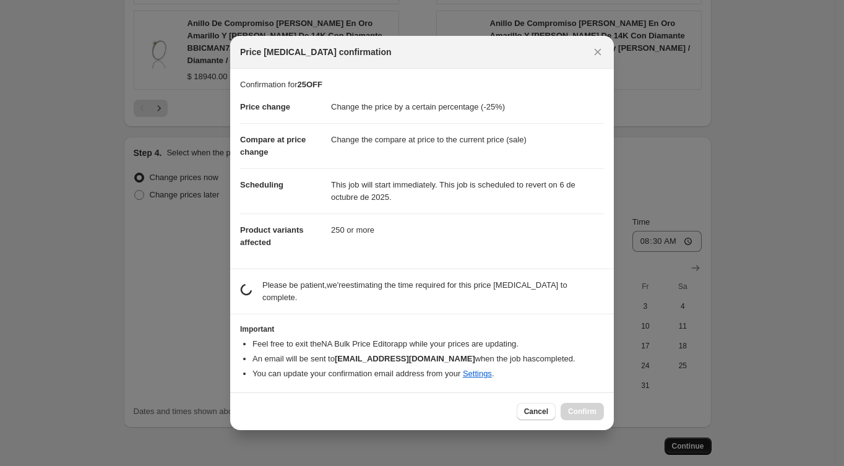
scroll to position [0, 0]
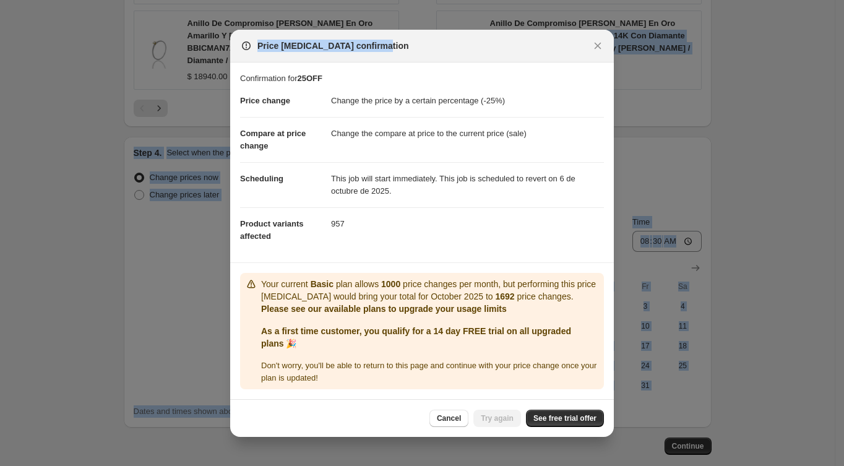
drag, startPoint x: 495, startPoint y: 48, endPoint x: 499, endPoint y: -12, distance: 60.2
click at [499, 0] on html "Home Settings Plans Skip to content Create new price change job. This page is r…" at bounding box center [422, 233] width 844 height 466
click at [556, 412] on link "See free trial offer" at bounding box center [565, 418] width 78 height 17
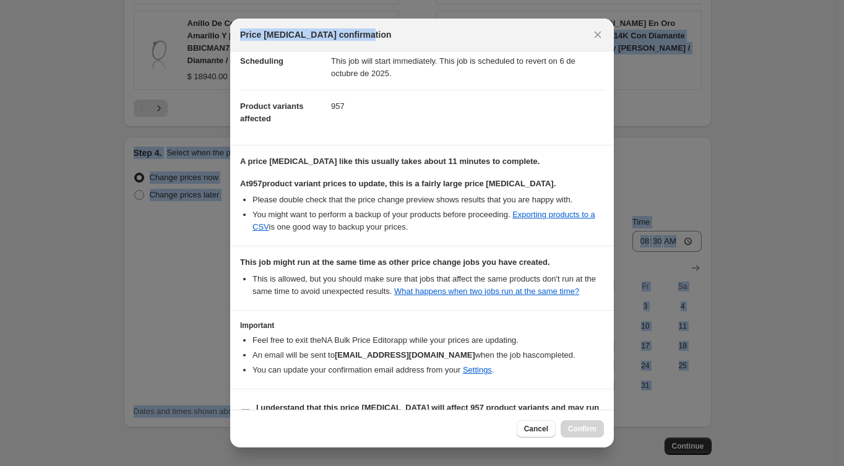
scroll to position [134, 0]
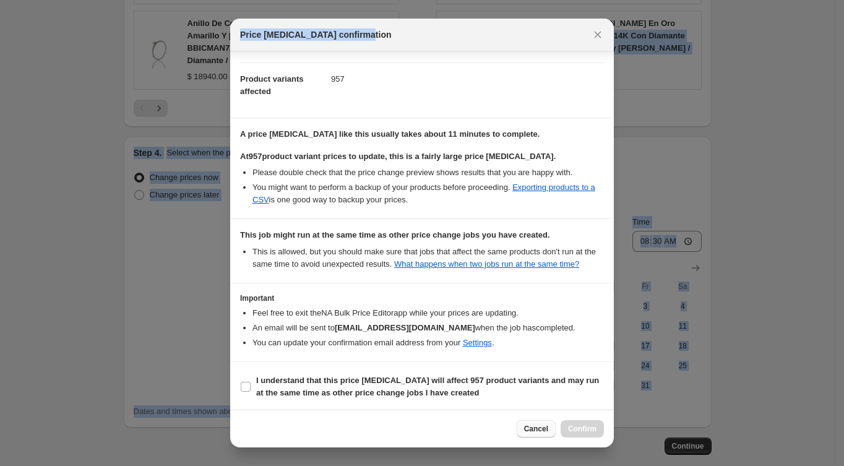
click at [539, 430] on span "Cancel" at bounding box center [536, 429] width 24 height 10
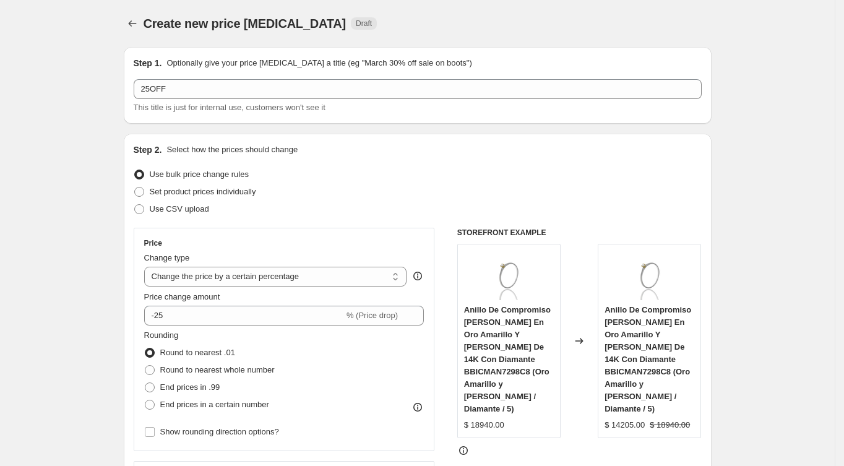
scroll to position [1201, 0]
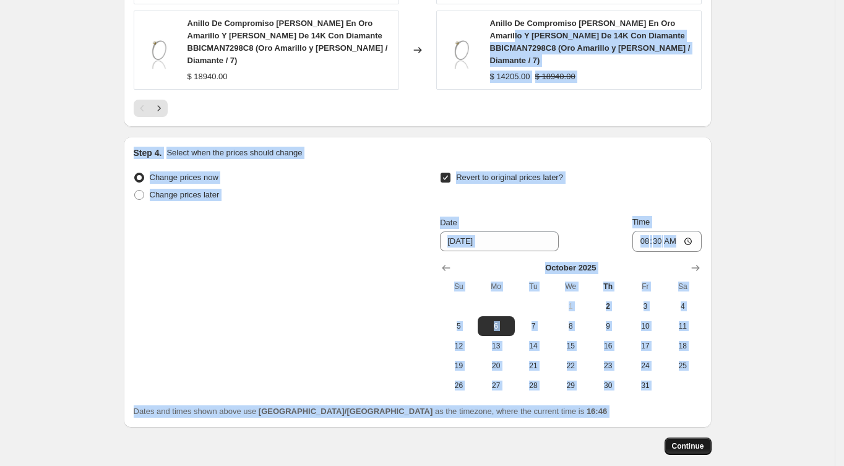
click at [690, 441] on span "Continue" at bounding box center [688, 446] width 32 height 10
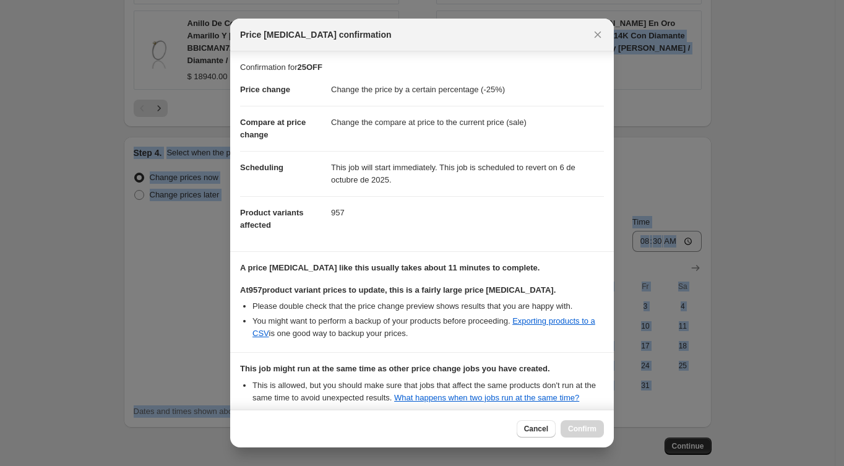
scroll to position [134, 0]
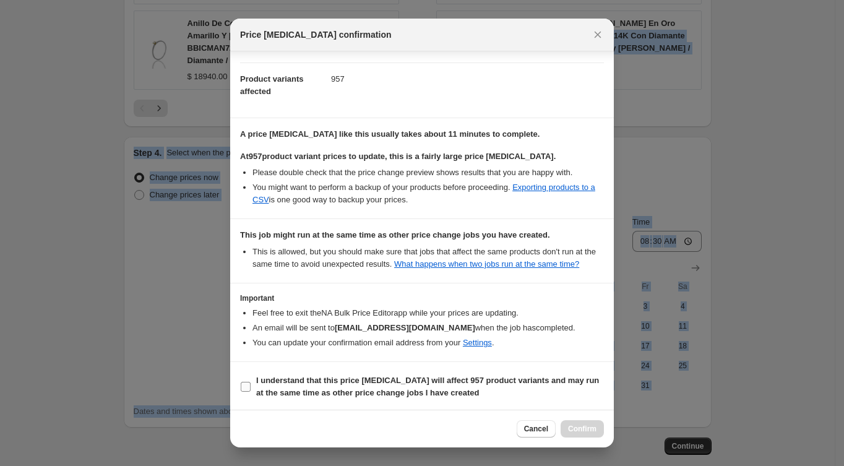
click at [246, 385] on input "I understand that this price change job will affect 957 product variants and ma…" at bounding box center [246, 387] width 10 height 10
checkbox input "true"
click at [572, 428] on span "Confirm" at bounding box center [582, 429] width 28 height 10
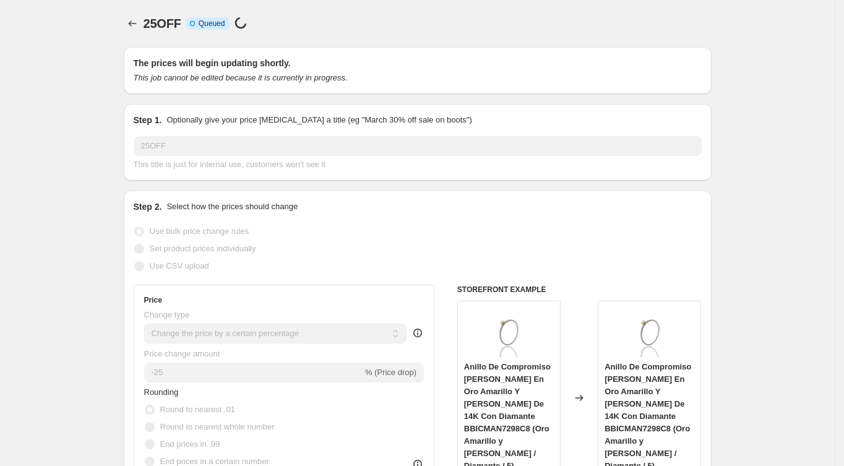
click at [313, 23] on div "25OFF Info Incomplete Queued Price change job in progress..." at bounding box center [428, 23] width 568 height 17
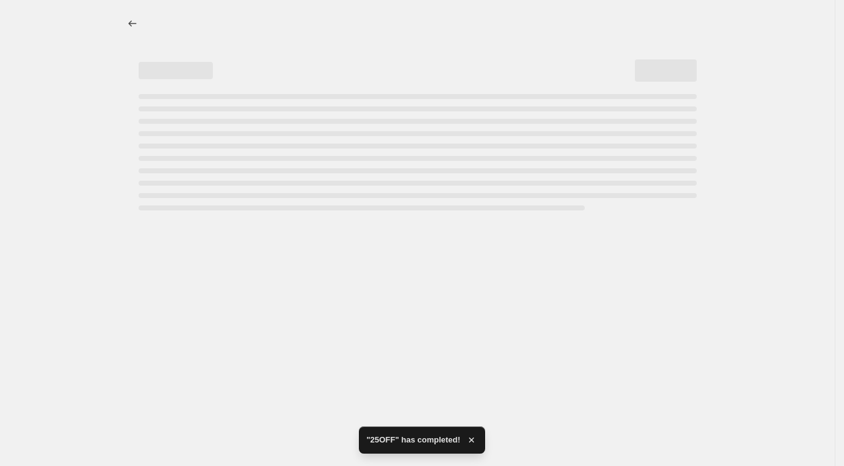
select select "percentage"
select select "collection"
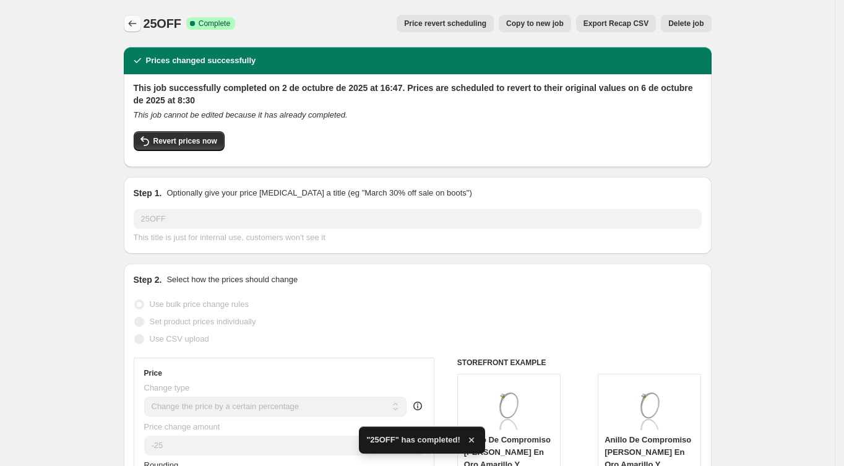
click at [135, 23] on icon "Price change jobs" at bounding box center [132, 23] width 12 height 12
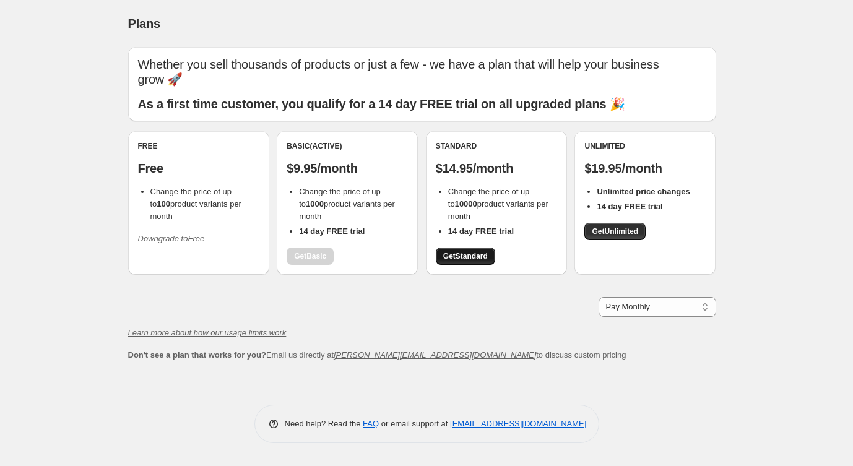
click at [470, 253] on span "Get Standard" at bounding box center [465, 256] width 45 height 10
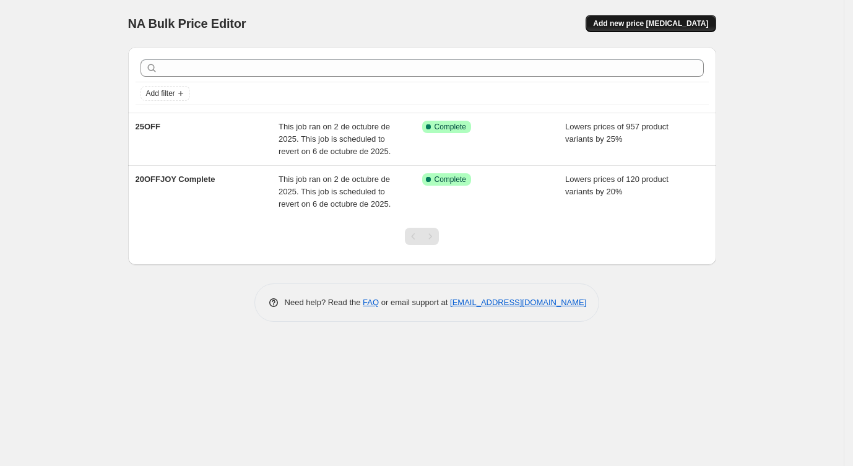
click at [646, 24] on span "Add new price [MEDICAL_DATA]" at bounding box center [650, 24] width 115 height 10
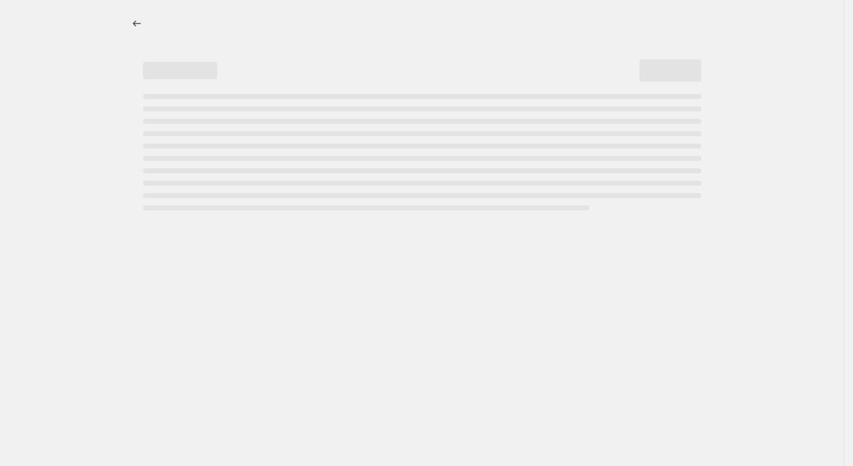
select select "percentage"
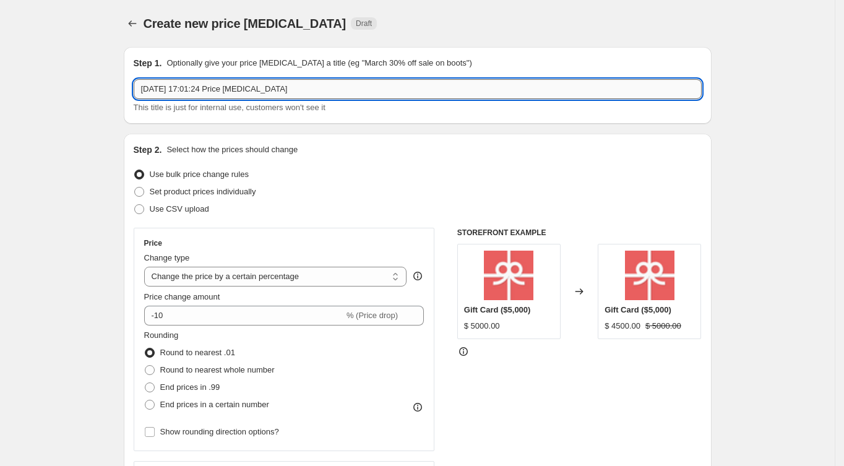
click at [291, 85] on input "[DATE] 17:01:24 Price [MEDICAL_DATA]" at bounding box center [418, 89] width 568 height 20
drag, startPoint x: 290, startPoint y: 85, endPoint x: 111, endPoint y: 86, distance: 178.8
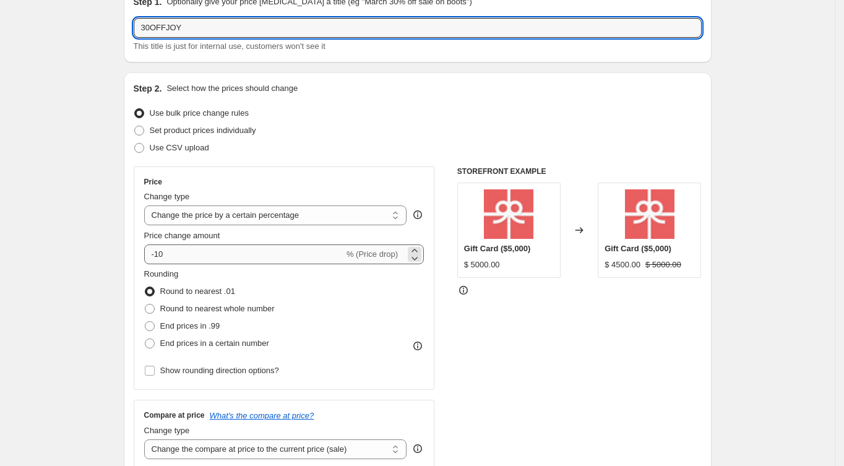
scroll to position [82, 0]
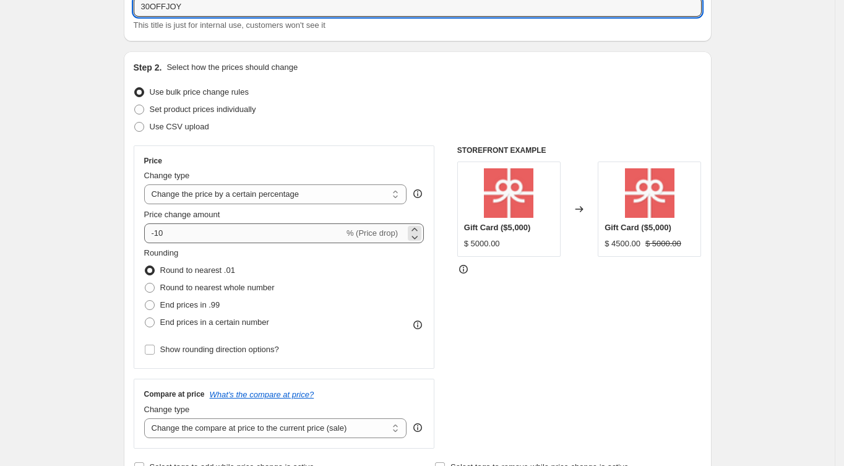
type input "30OFFJOY"
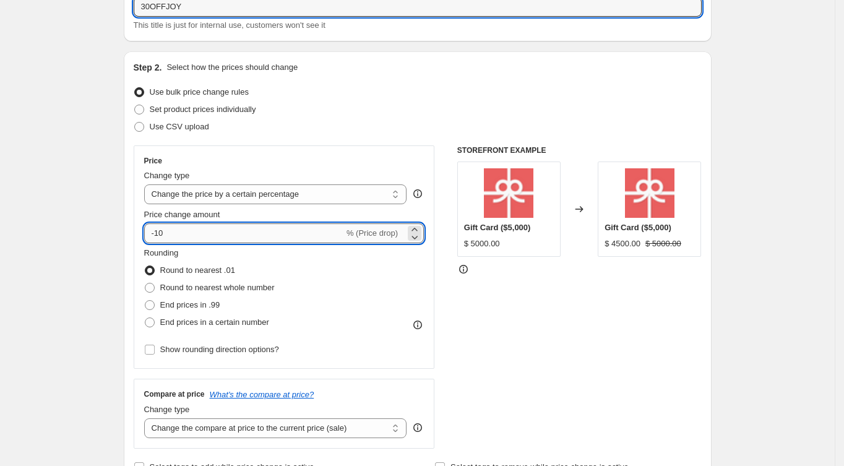
click at [207, 230] on input "-10" at bounding box center [244, 233] width 200 height 20
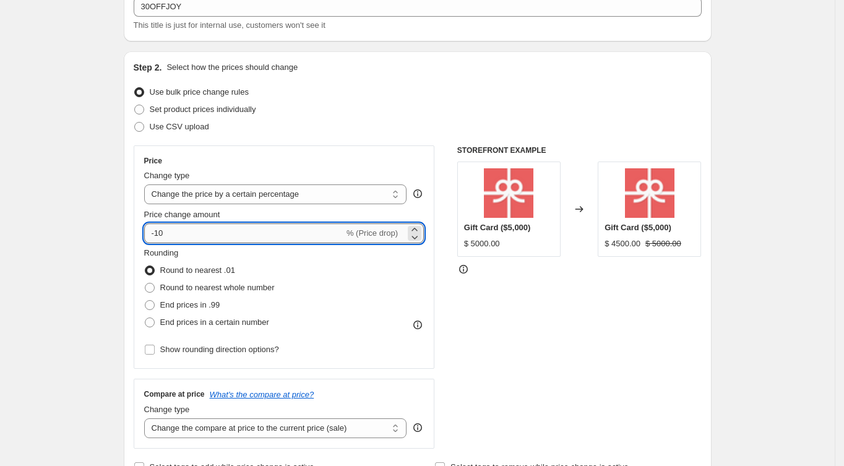
type input "-1"
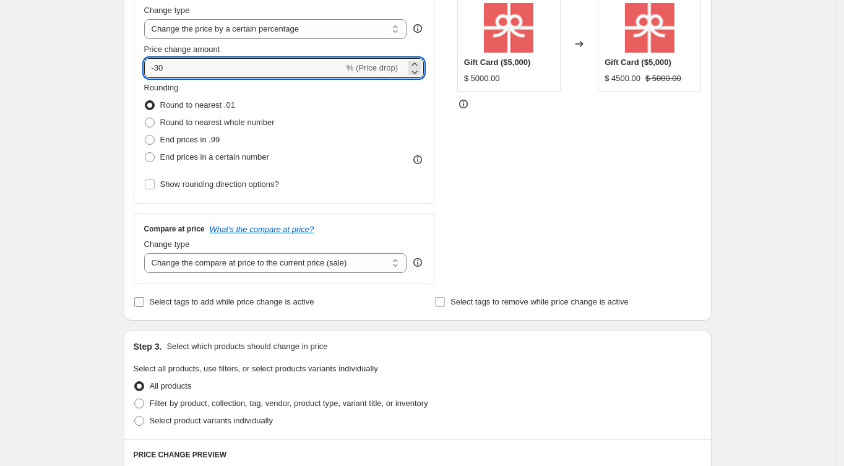
scroll to position [330, 0]
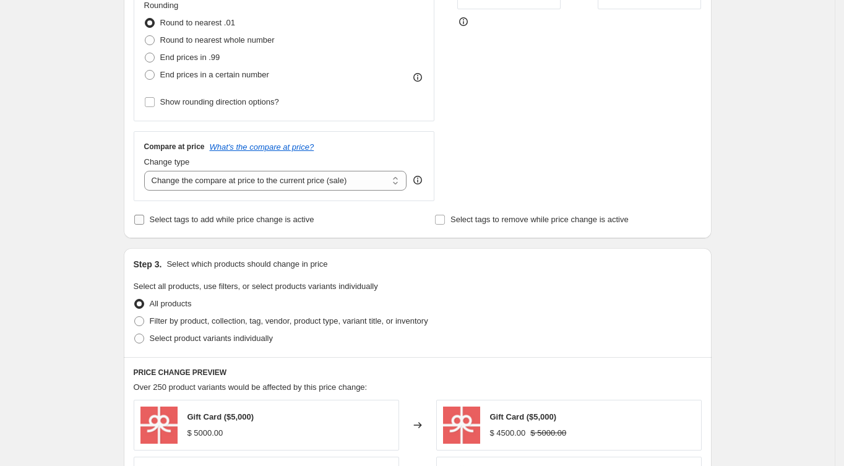
type input "-30"
click at [144, 221] on input "Select tags to add while price change is active" at bounding box center [139, 220] width 10 height 10
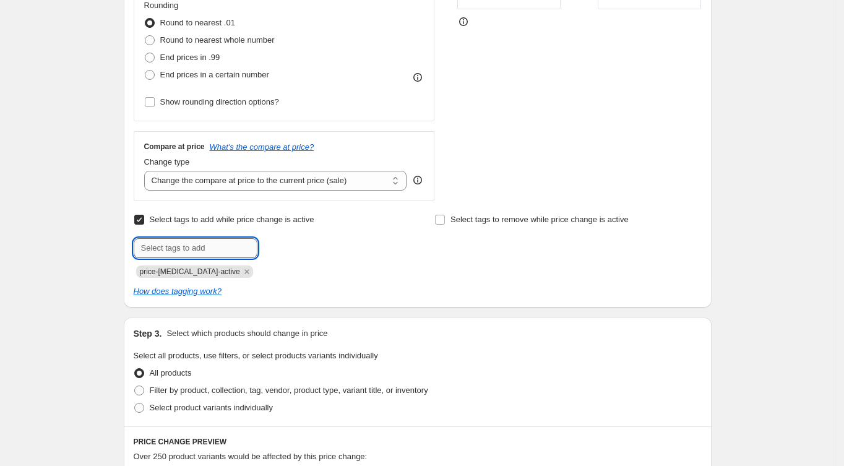
click at [184, 251] on input "text" at bounding box center [196, 248] width 124 height 20
click at [142, 221] on input "Select tags to add while price change is active" at bounding box center [139, 220] width 10 height 10
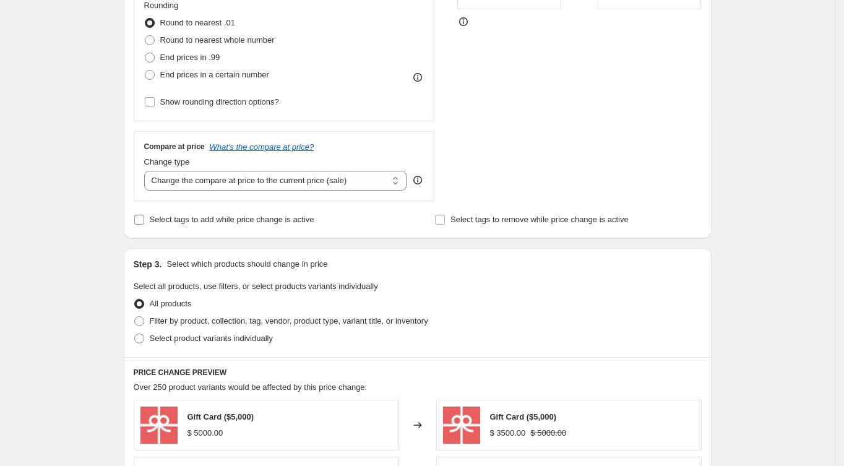
click at [142, 222] on input "Select tags to add while price change is active" at bounding box center [139, 220] width 10 height 10
checkbox input "true"
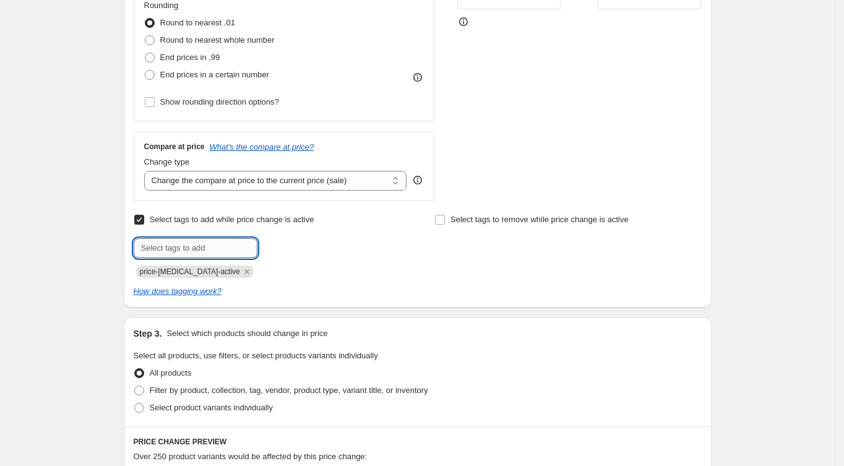
click at [177, 244] on input "text" at bounding box center [196, 248] width 124 height 20
click at [241, 270] on icon "Remove price-change-job-active" at bounding box center [246, 271] width 11 height 11
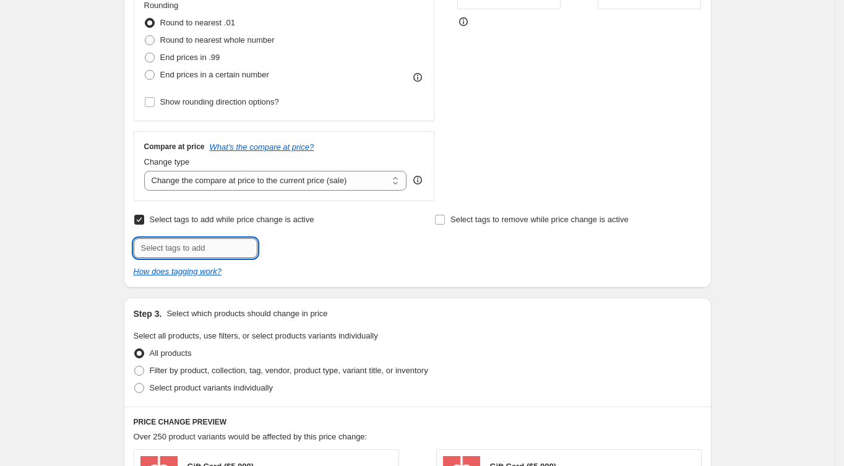
click at [157, 251] on input "text" at bounding box center [196, 248] width 124 height 20
type input "O"
type input "DESCUENTO"
click at [502, 256] on div "Select tags to remove while price change is active" at bounding box center [567, 234] width 267 height 47
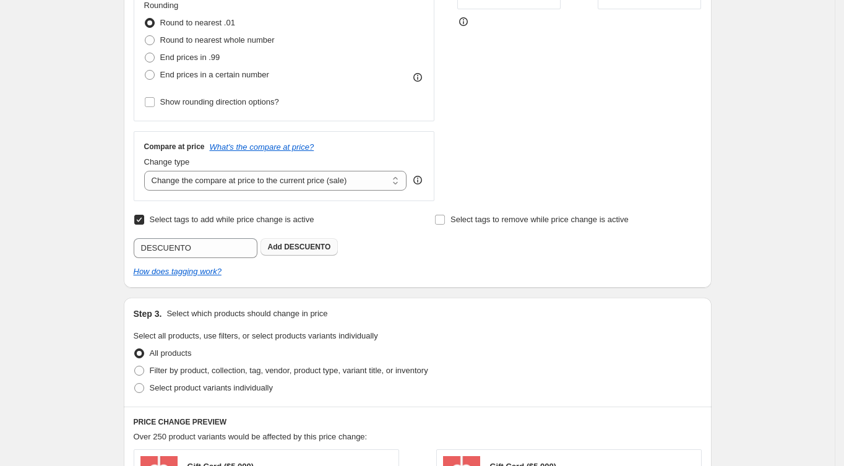
click at [323, 244] on span "DESCUENTO" at bounding box center [307, 247] width 46 height 9
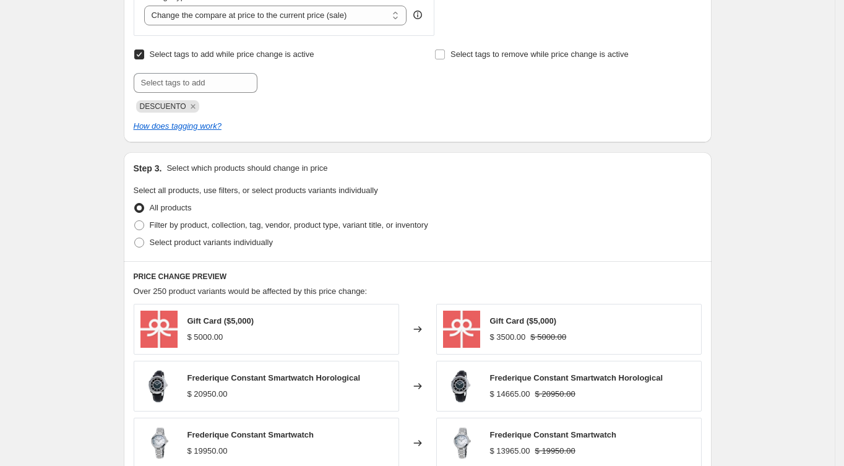
scroll to position [577, 0]
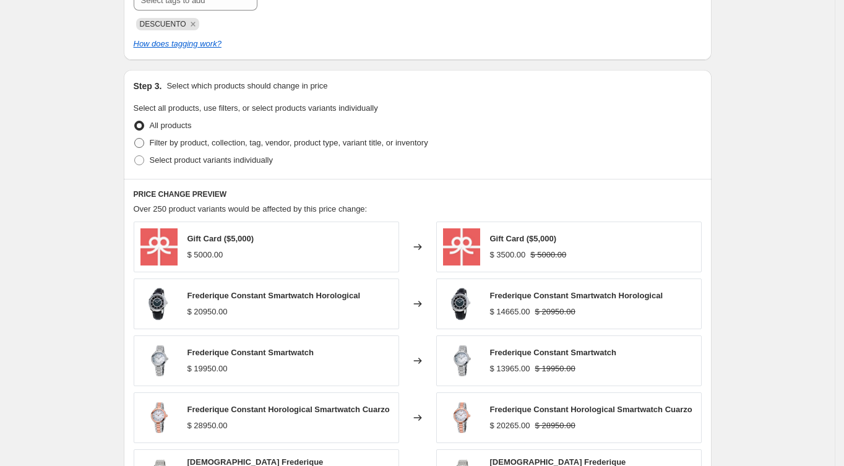
click at [144, 142] on span at bounding box center [139, 143] width 10 height 10
click at [135, 139] on input "Filter by product, collection, tag, vendor, product type, variant title, or inv…" at bounding box center [134, 138] width 1 height 1
radio input "true"
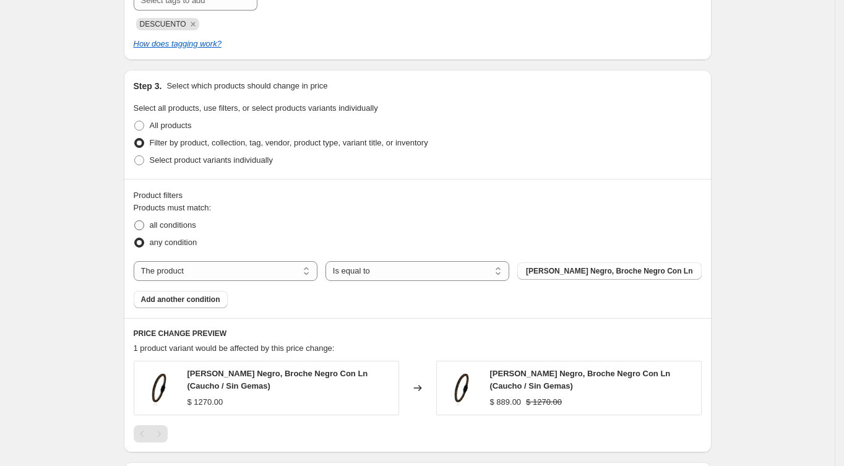
click at [170, 224] on span "all conditions" at bounding box center [173, 224] width 46 height 9
click at [135, 221] on input "all conditions" at bounding box center [134, 220] width 1 height 1
radio input "true"
click at [267, 267] on select "The product The product's collection The product's tag The product's vendor The…" at bounding box center [226, 271] width 184 height 20
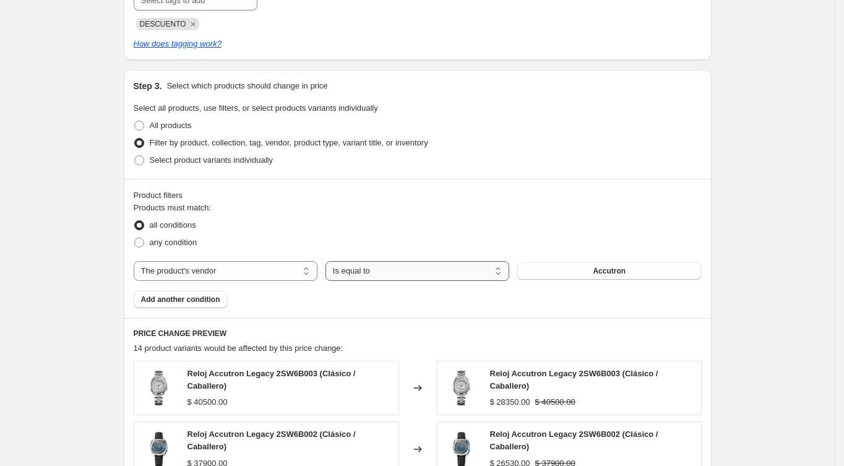
click at [381, 269] on select "Is equal to Is not equal to" at bounding box center [417, 271] width 184 height 20
click at [268, 267] on select "The product The product's collection The product's tag The product's vendor The…" at bounding box center [226, 271] width 184 height 20
select select "collection"
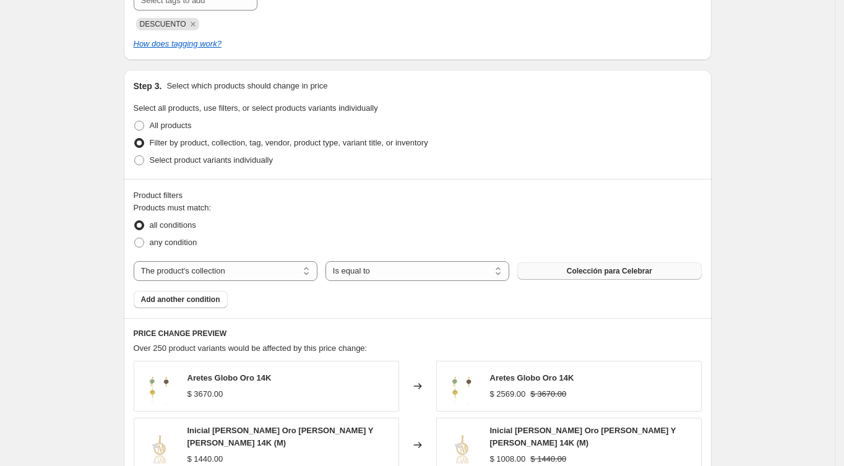
click at [584, 272] on span "Colección para Celebrar" at bounding box center [609, 271] width 85 height 10
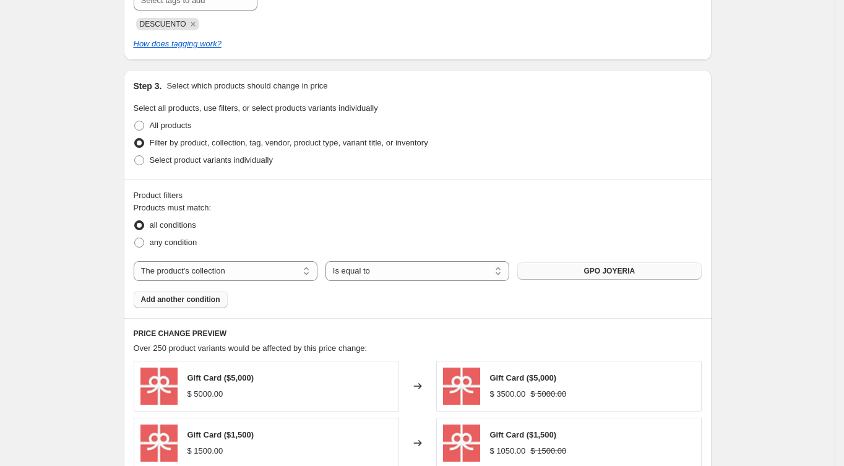
click at [192, 301] on span "Add another condition" at bounding box center [180, 300] width 79 height 10
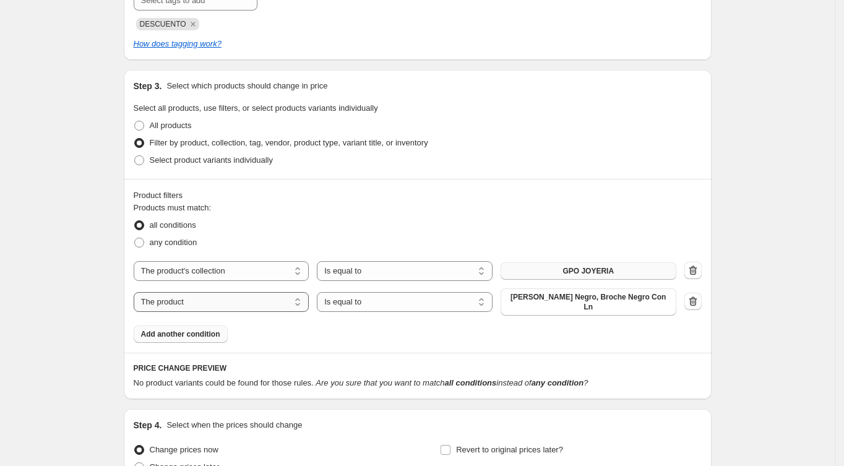
click at [197, 299] on select "The product The product's collection The product's tag The product's vendor The…" at bounding box center [222, 302] width 176 height 20
click at [554, 155] on div "Select product variants individually" at bounding box center [418, 160] width 568 height 17
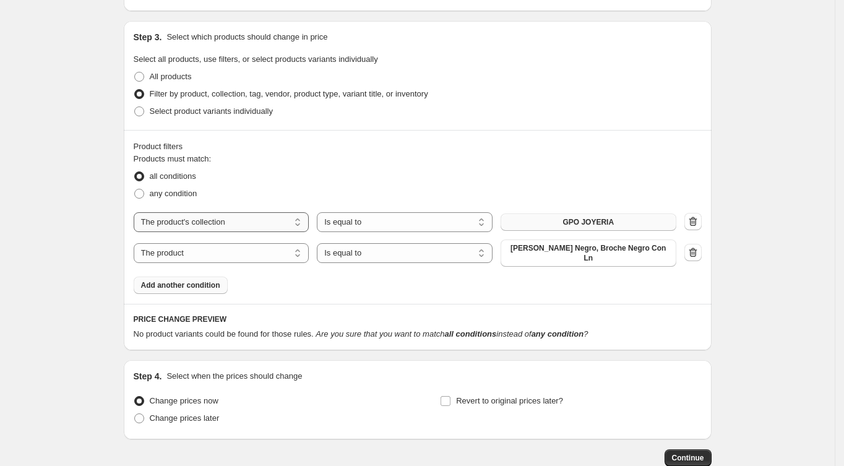
scroll to position [694, 0]
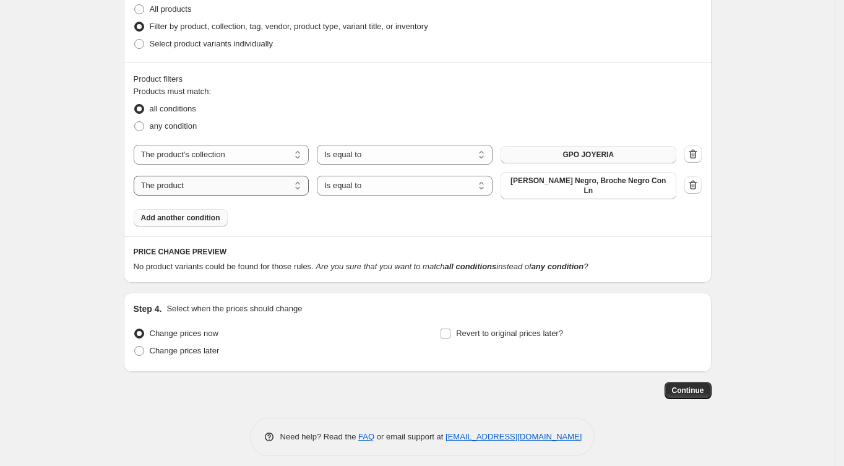
click at [267, 184] on select "The product The product's collection The product's tag The product's vendor The…" at bounding box center [222, 186] width 176 height 20
click at [566, 192] on div "Products must match: all conditions any condition The product The product's col…" at bounding box center [418, 155] width 568 height 141
click at [692, 184] on icon "button" at bounding box center [691, 186] width 1 height 4
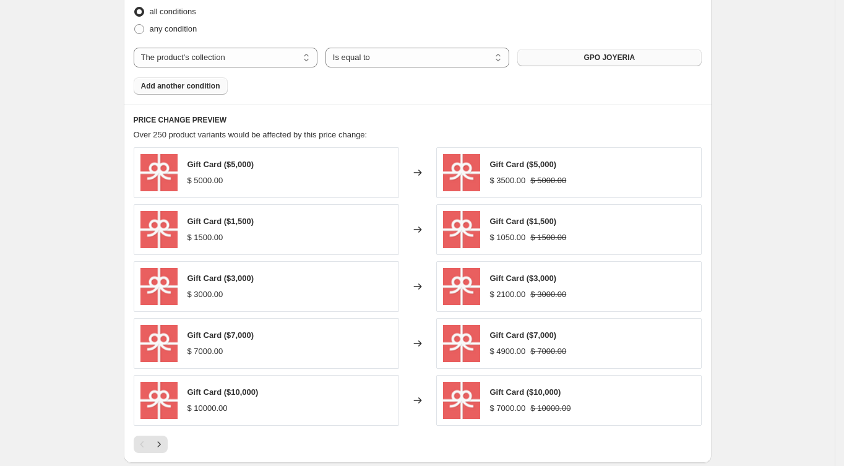
scroll to position [611, 0]
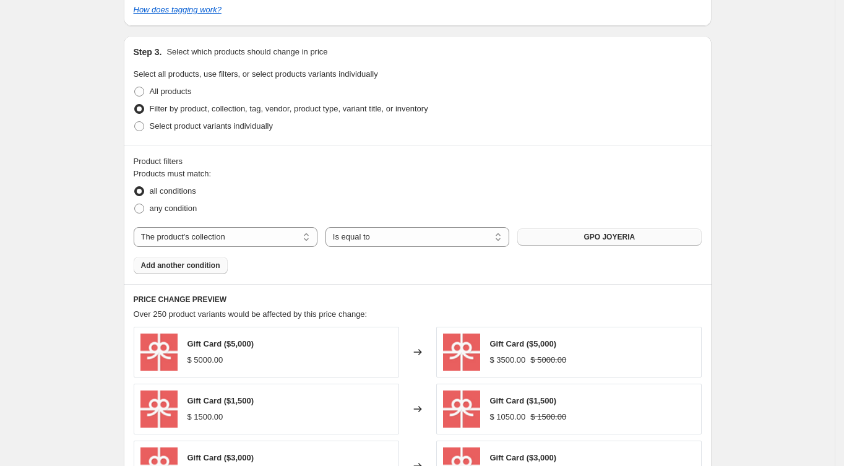
click at [592, 239] on span "GPO JOYERIA" at bounding box center [608, 237] width 51 height 10
click at [621, 237] on span "GPO JOYERIA" at bounding box center [608, 237] width 51 height 10
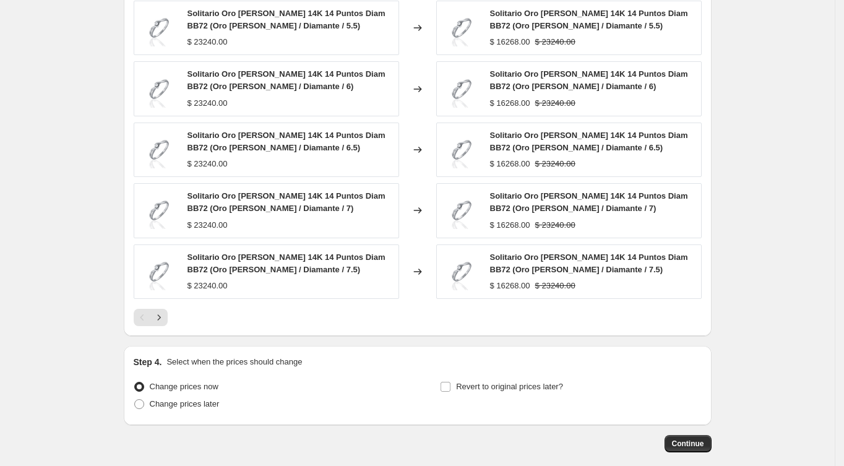
scroll to position [996, 0]
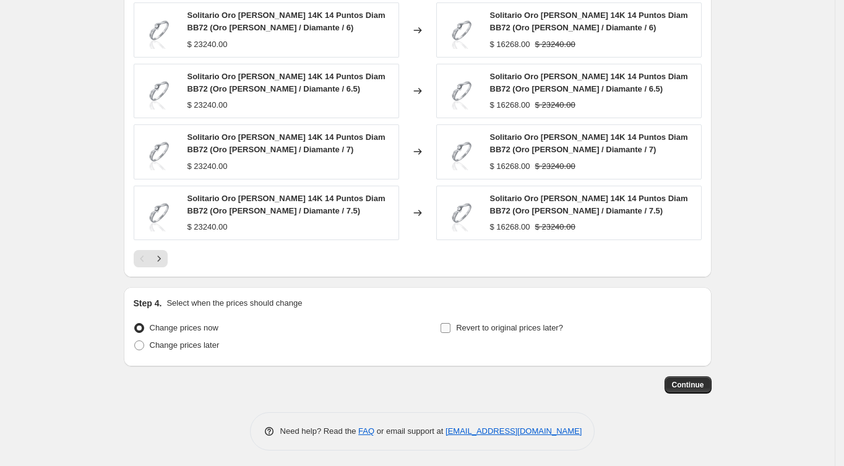
click at [450, 324] on input "Revert to original prices later?" at bounding box center [446, 328] width 10 height 10
checkbox input "true"
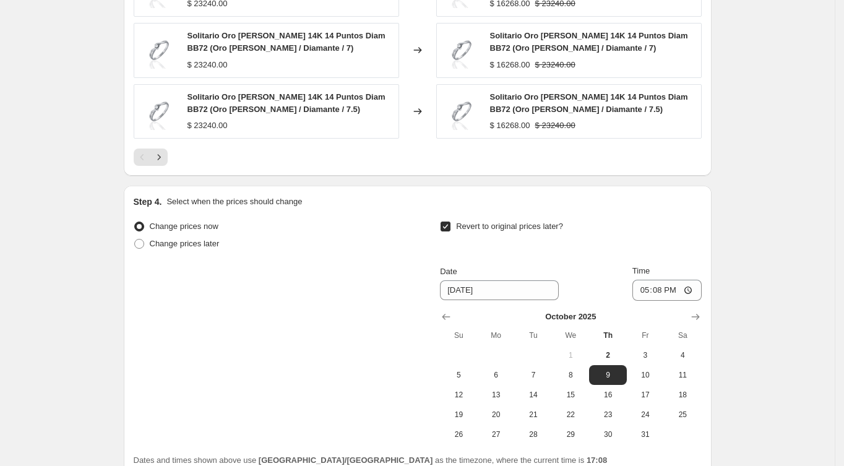
scroll to position [1161, 0]
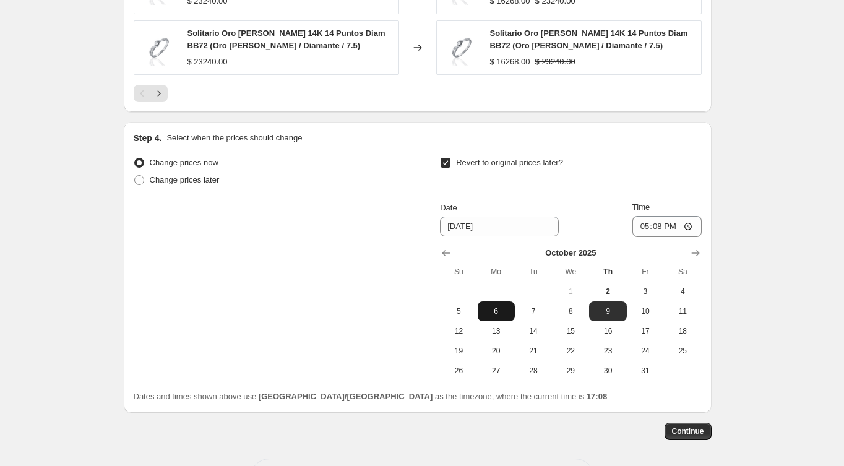
click at [497, 309] on span "6" at bounding box center [496, 311] width 27 height 10
type input "[DATE]"
click at [642, 224] on input "17:08" at bounding box center [666, 226] width 69 height 21
type input "08:30"
click at [465, 308] on span "5" at bounding box center [458, 311] width 27 height 10
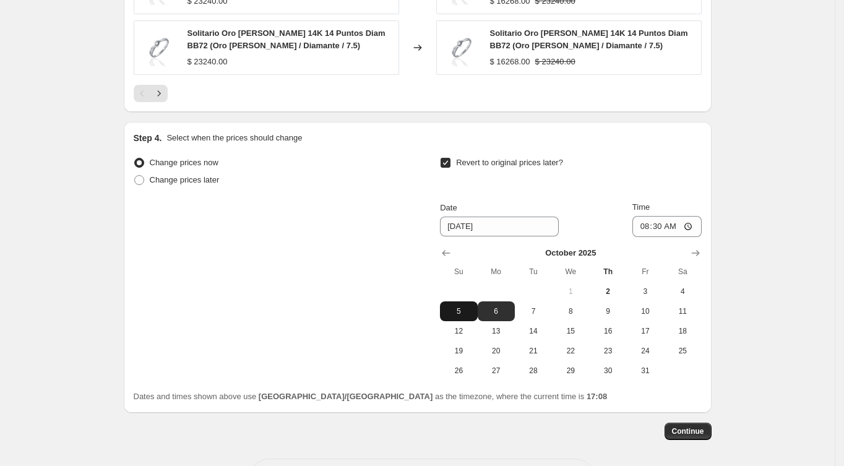
type input "[DATE]"
click at [652, 225] on input "08:30" at bounding box center [666, 226] width 69 height 21
click at [642, 225] on input "08:30" at bounding box center [666, 226] width 69 height 21
click at [645, 226] on input "00:30" at bounding box center [666, 226] width 69 height 21
type input "23:59"
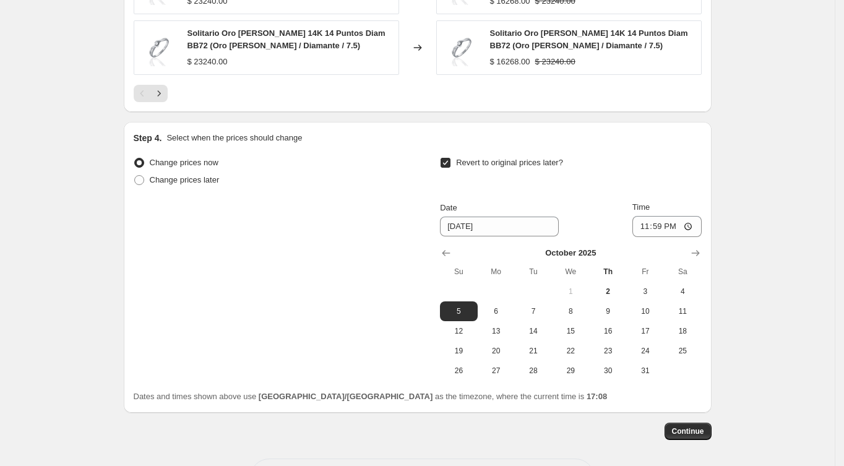
click at [655, 158] on div "Revert to original prices later?" at bounding box center [570, 172] width 261 height 37
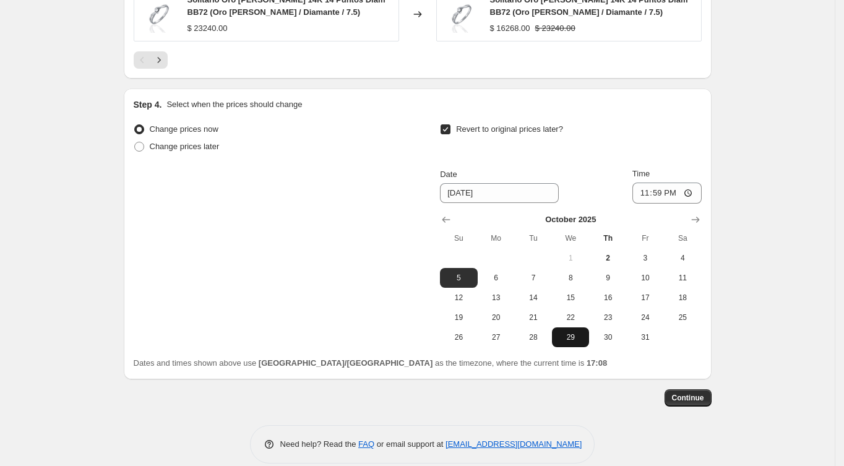
scroll to position [1208, 0]
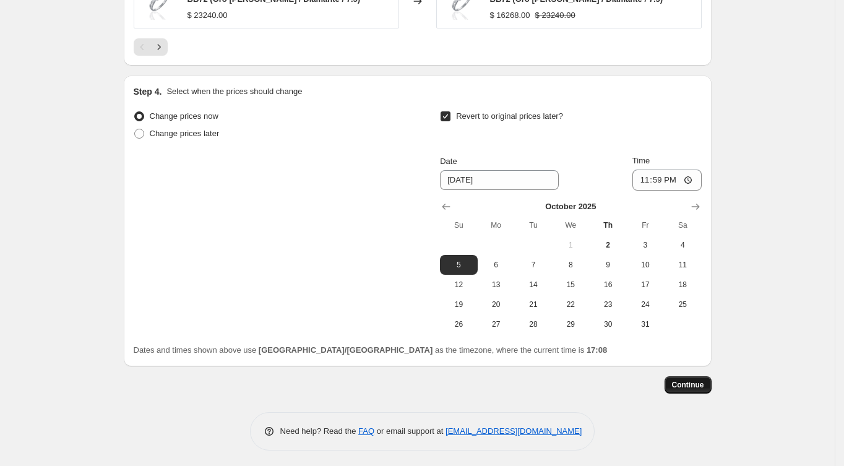
click at [704, 382] on span "Continue" at bounding box center [688, 385] width 32 height 10
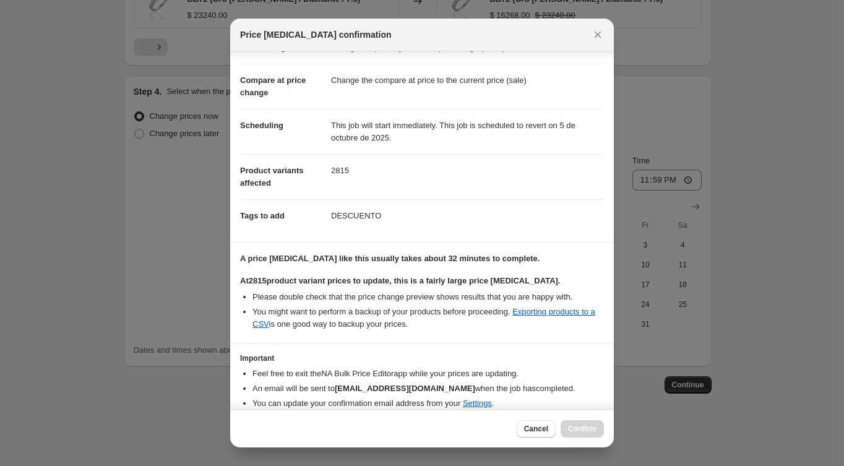
scroll to position [90, 0]
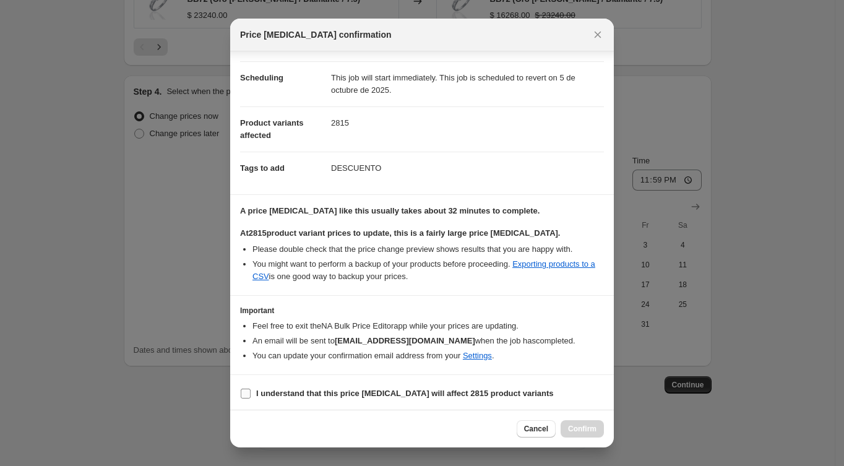
click at [251, 389] on span ":r24:" at bounding box center [245, 393] width 11 height 11
click at [251, 389] on input "I understand that this price [MEDICAL_DATA] will affect 2815 product variants" at bounding box center [246, 394] width 10 height 10
checkbox input "true"
click at [580, 430] on span "Confirm" at bounding box center [582, 429] width 28 height 10
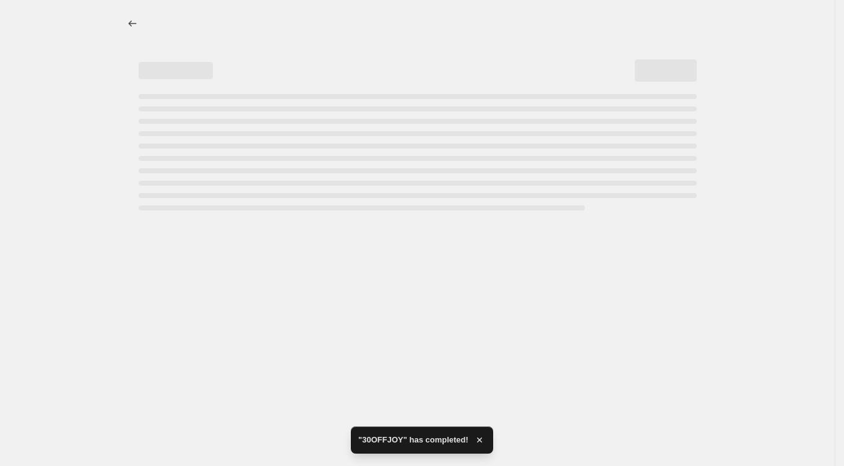
select select "percentage"
select select "collection"
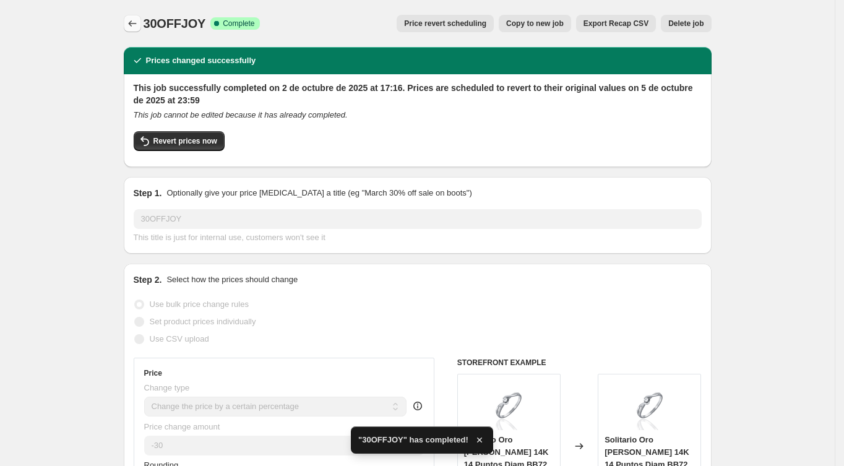
click at [139, 22] on icon "Price change jobs" at bounding box center [132, 23] width 12 height 12
